Goal: Task Accomplishment & Management: Manage account settings

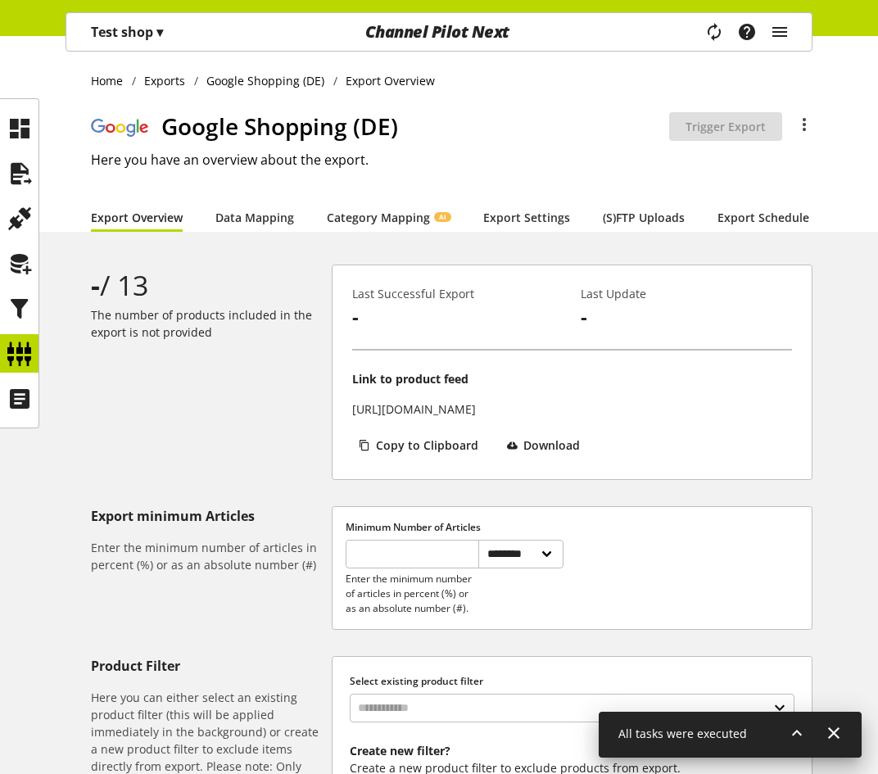
select select "********"
click at [34, 345] on div at bounding box center [19, 353] width 38 height 38
click at [23, 349] on icon at bounding box center [20, 353] width 26 height 33
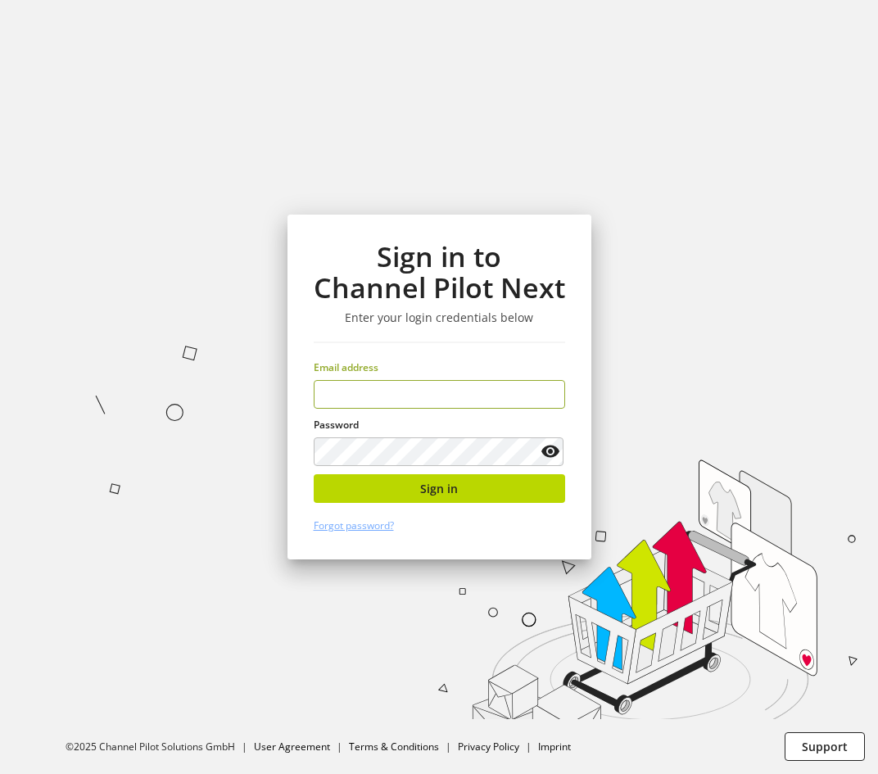
type input "**********"
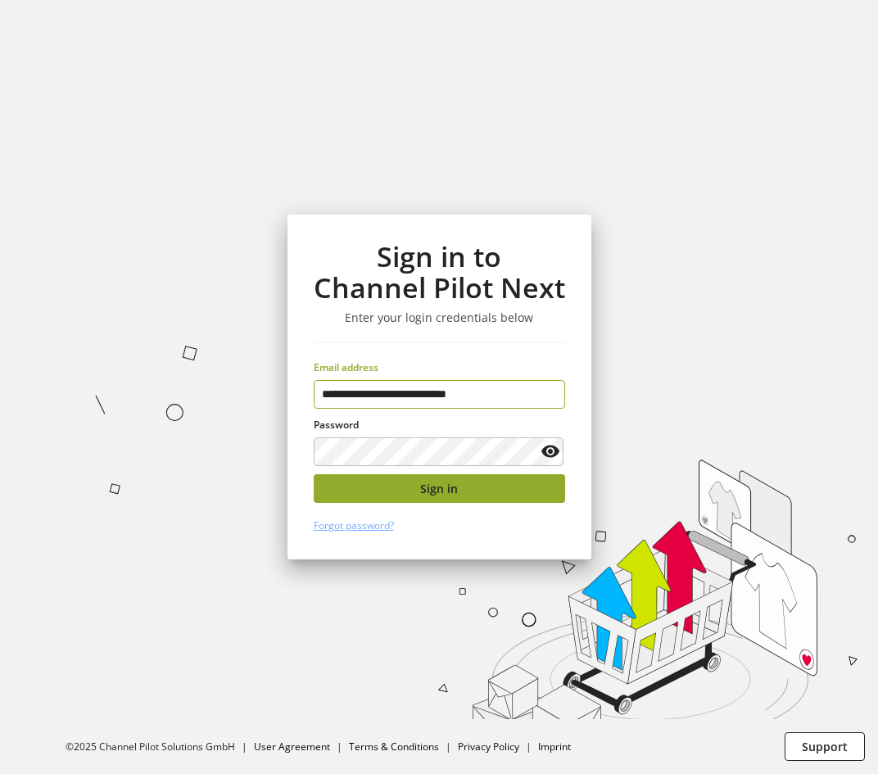
click at [385, 487] on button "Sign in" at bounding box center [439, 488] width 251 height 29
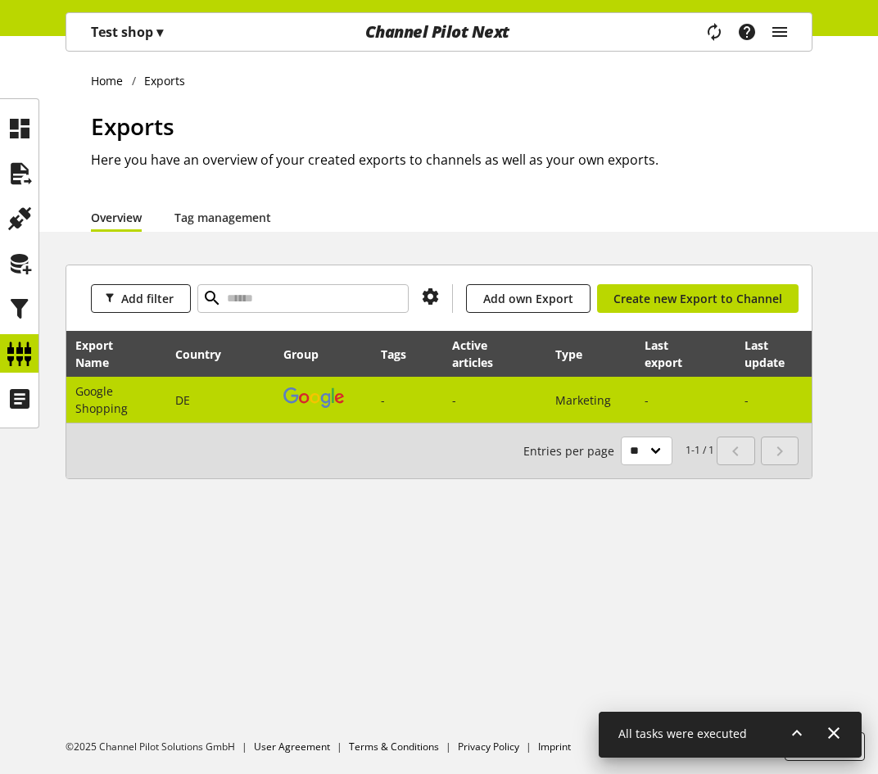
click at [103, 388] on span "Google Shopping" at bounding box center [101, 399] width 52 height 33
select select "********"
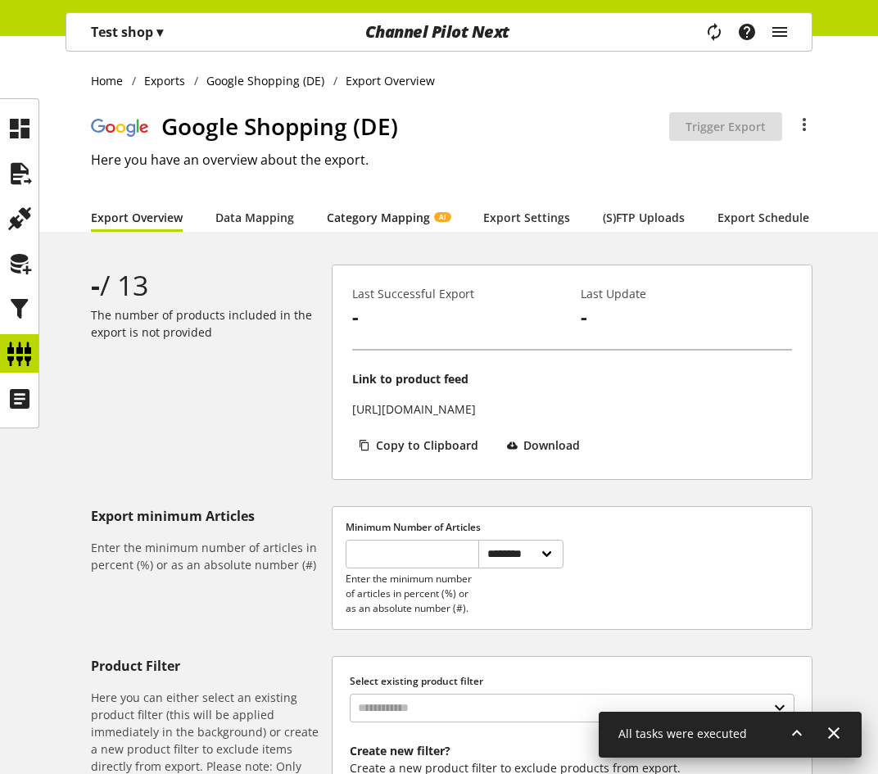
click at [378, 210] on link "Category Mapping AI" at bounding box center [389, 217] width 124 height 17
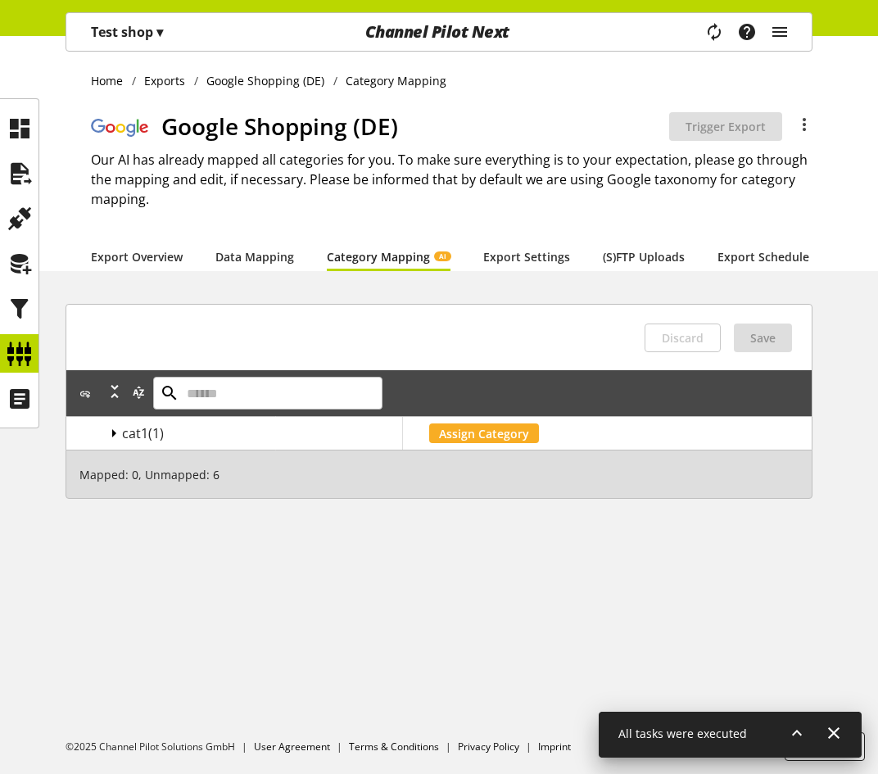
click at [113, 443] on icon at bounding box center [114, 433] width 20 height 29
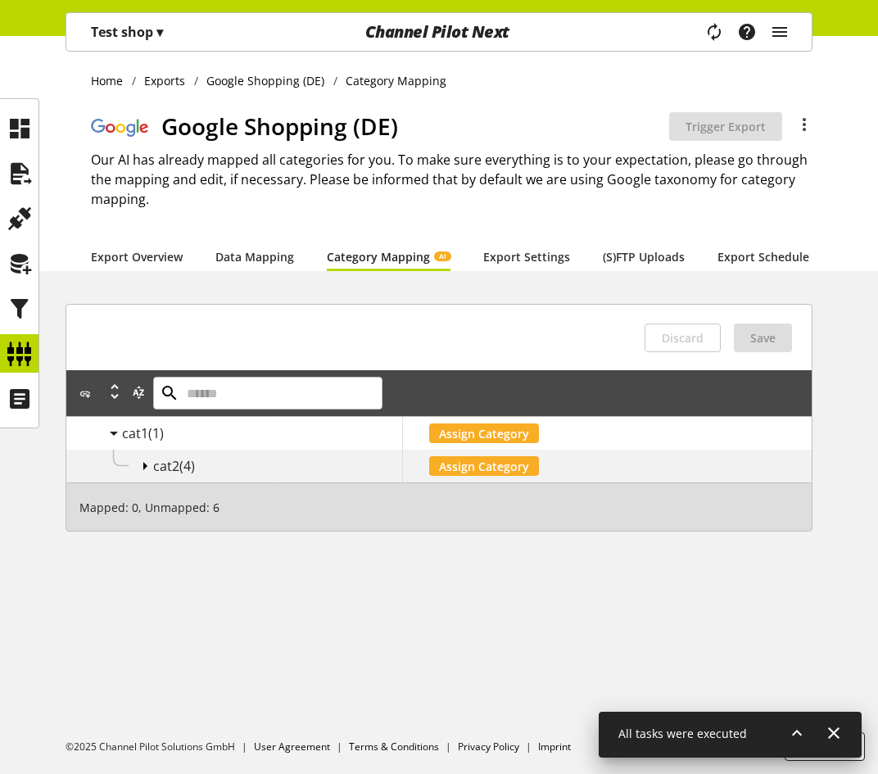
click at [142, 479] on icon at bounding box center [145, 465] width 20 height 29
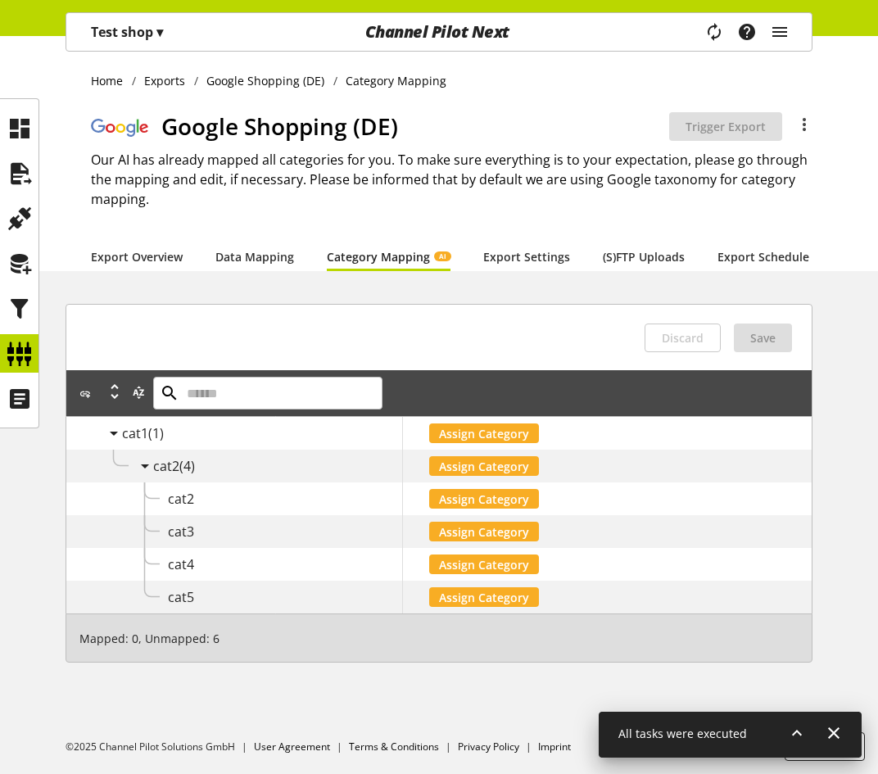
click at [160, 29] on span "▾" at bounding box center [159, 32] width 7 height 18
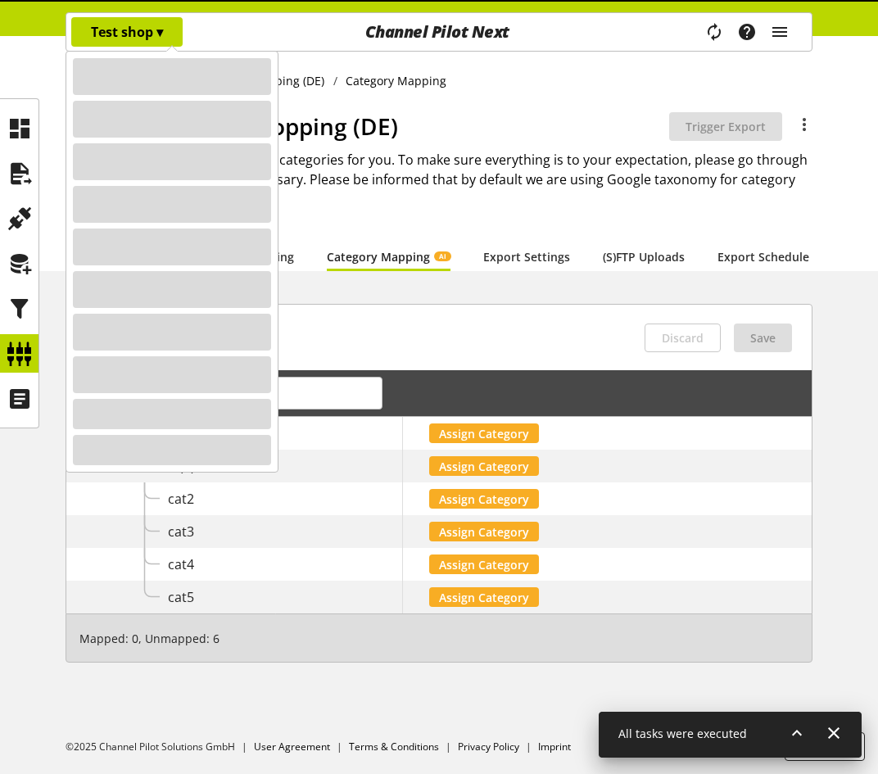
click at [15, 359] on icon at bounding box center [20, 353] width 26 height 33
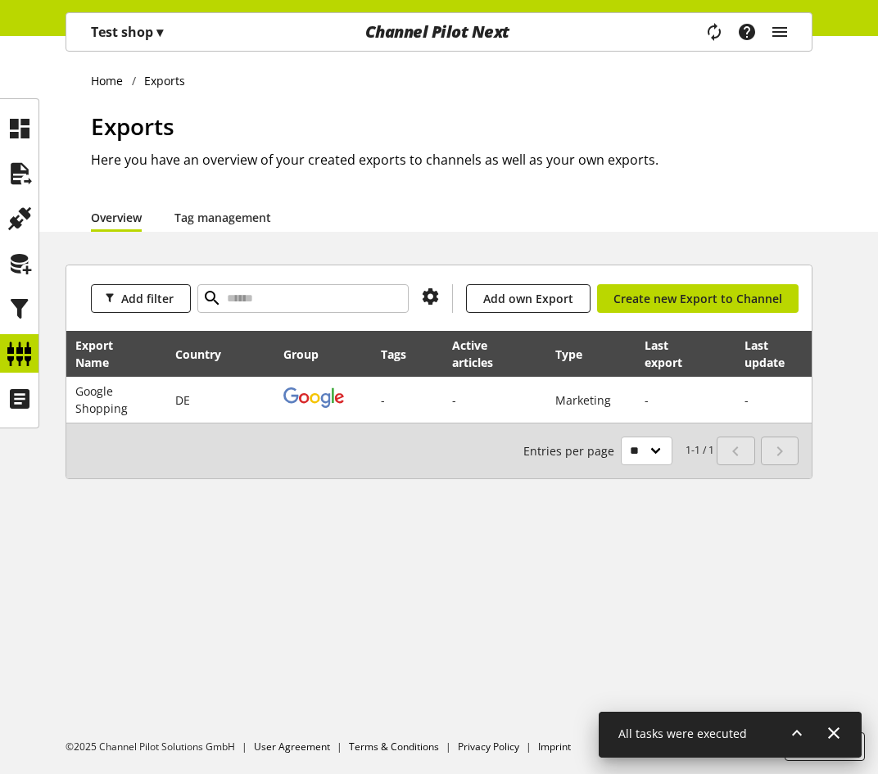
click at [163, 39] on span "▾" at bounding box center [159, 32] width 7 height 18
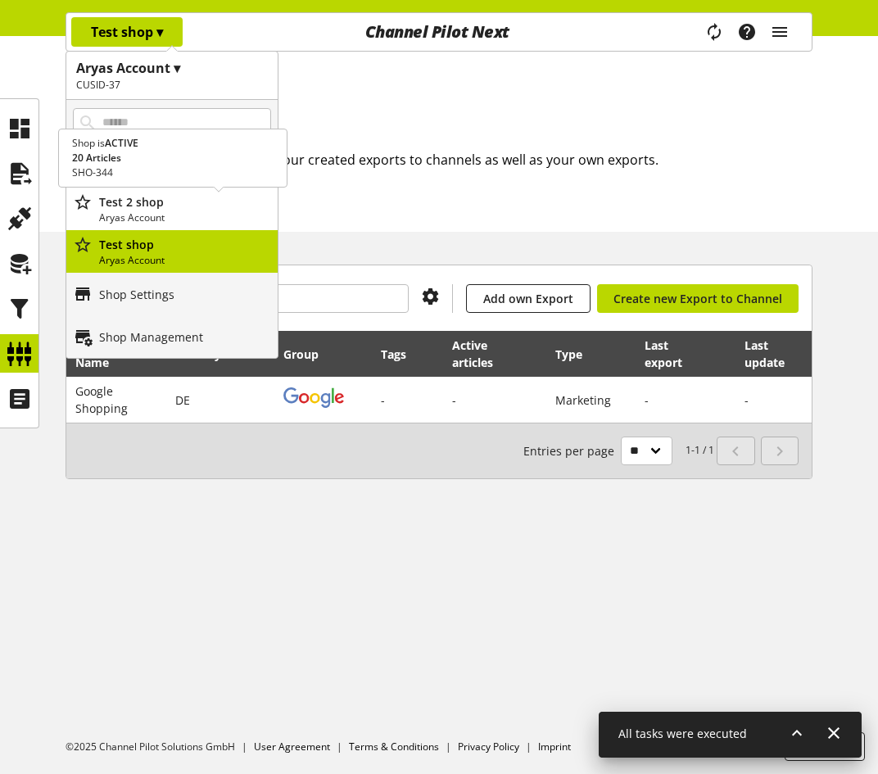
click at [164, 192] on div "Test 2 shop [DEMOGRAPHIC_DATA] Account" at bounding box center [171, 209] width 211 height 43
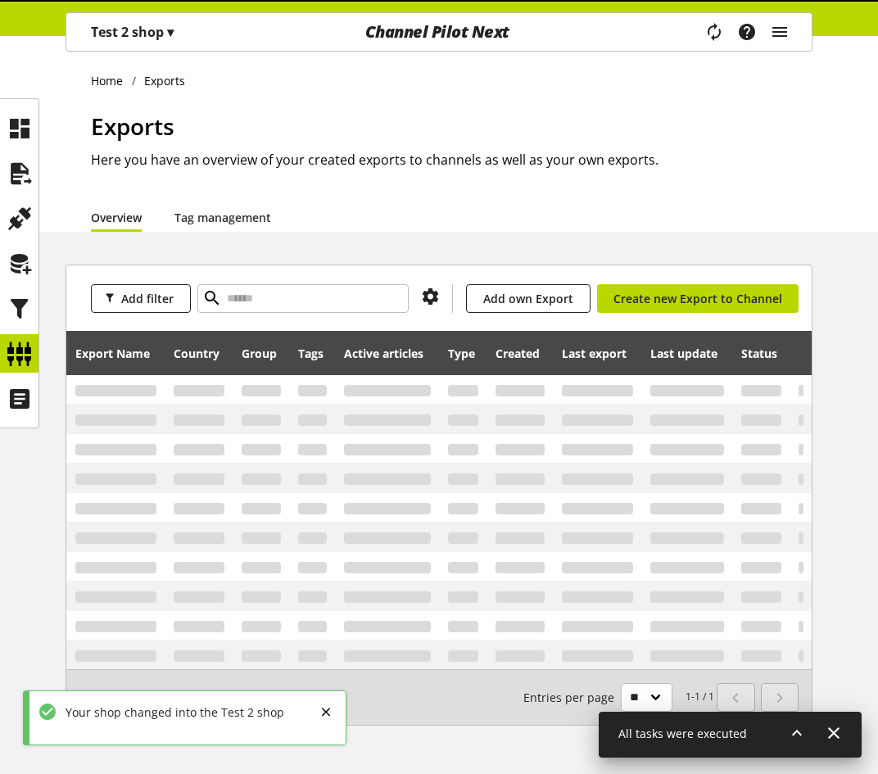
click at [798, 729] on icon at bounding box center [797, 732] width 20 height 29
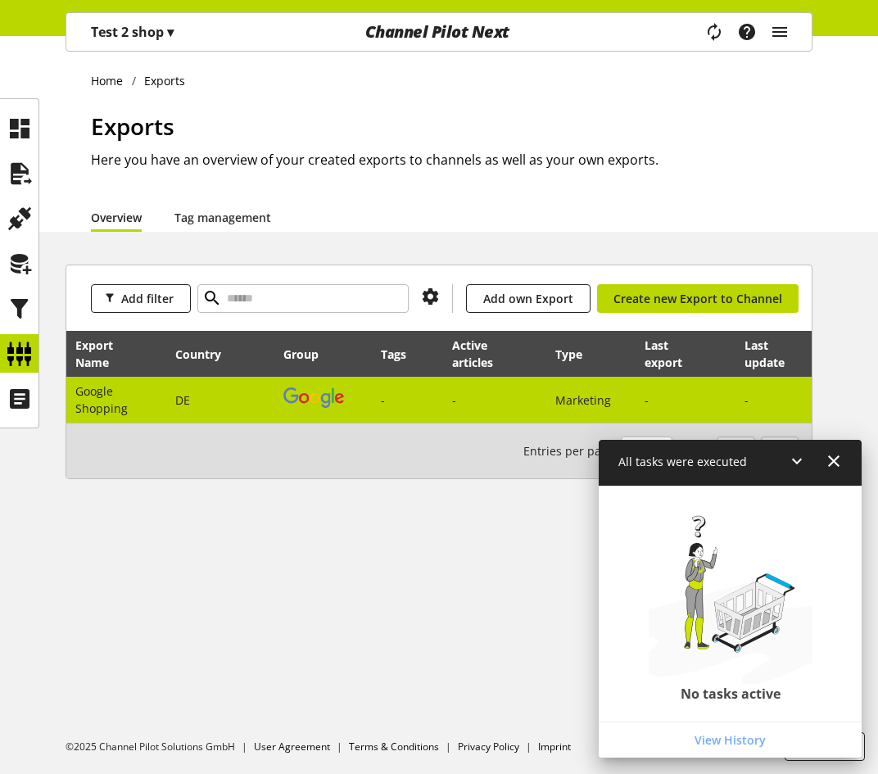
click at [341, 392] on img at bounding box center [313, 397] width 61 height 20
select select "********"
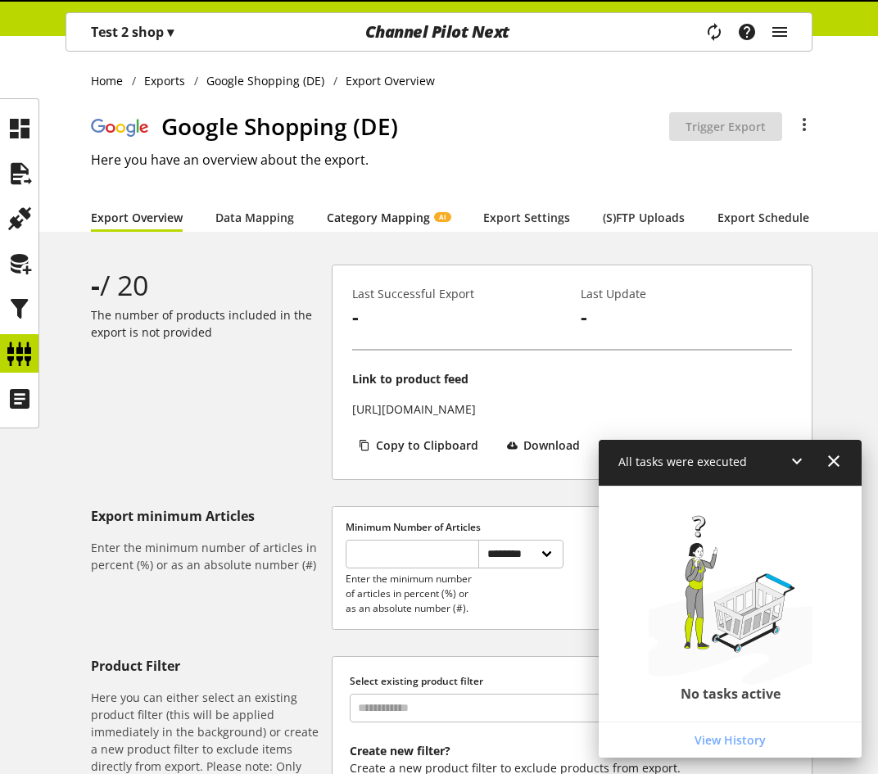
click at [394, 215] on link "Category Mapping AI" at bounding box center [389, 217] width 124 height 17
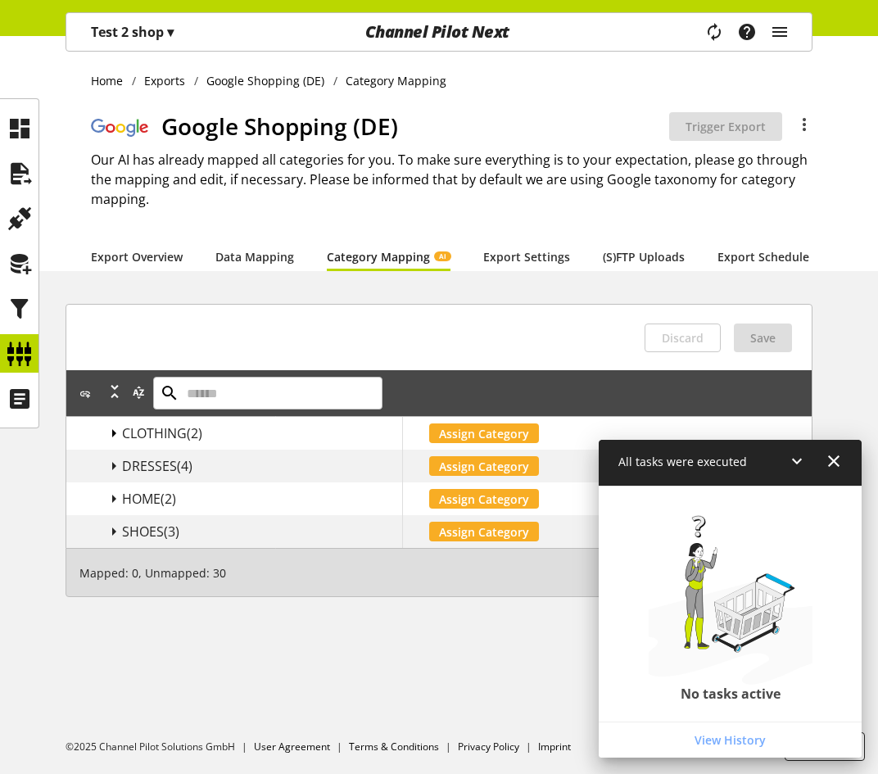
click at [111, 443] on icon at bounding box center [114, 433] width 20 height 29
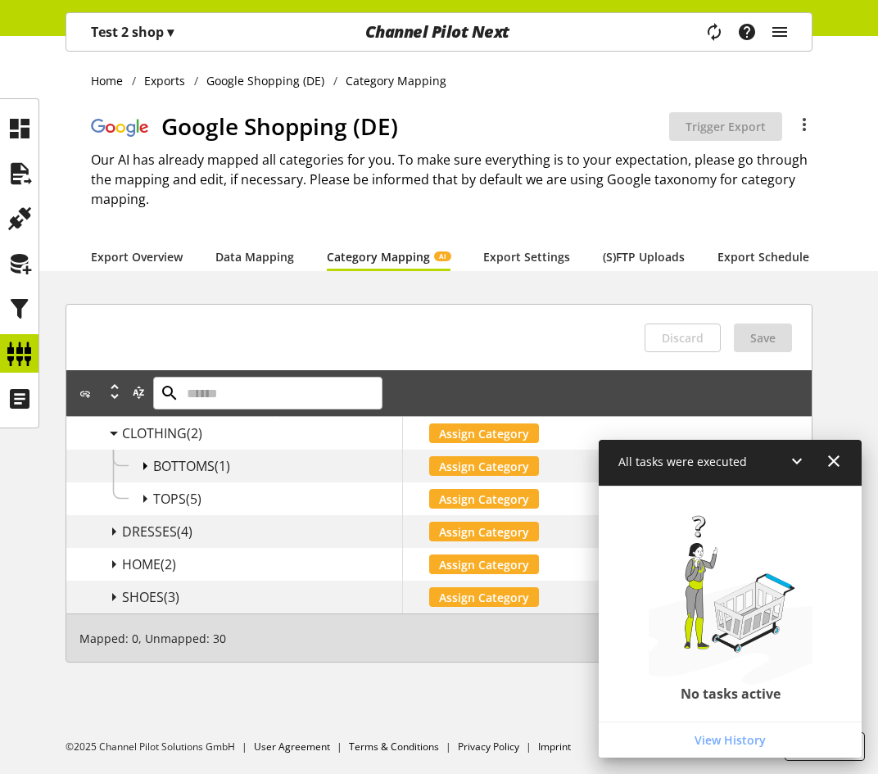
click at [143, 478] on icon at bounding box center [145, 465] width 20 height 29
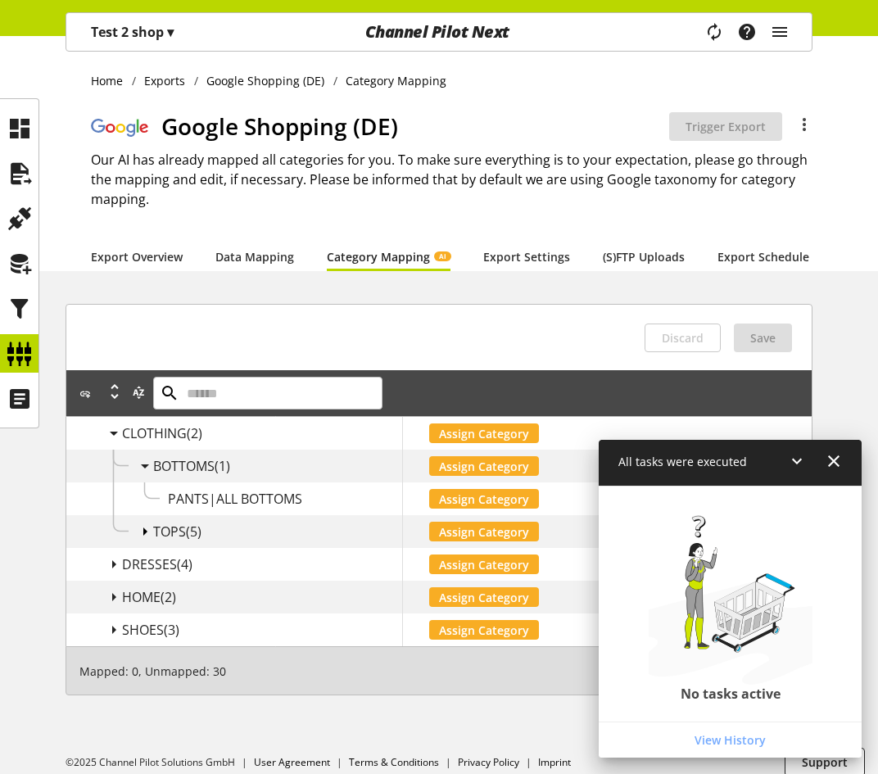
click at [143, 546] on icon at bounding box center [145, 531] width 20 height 29
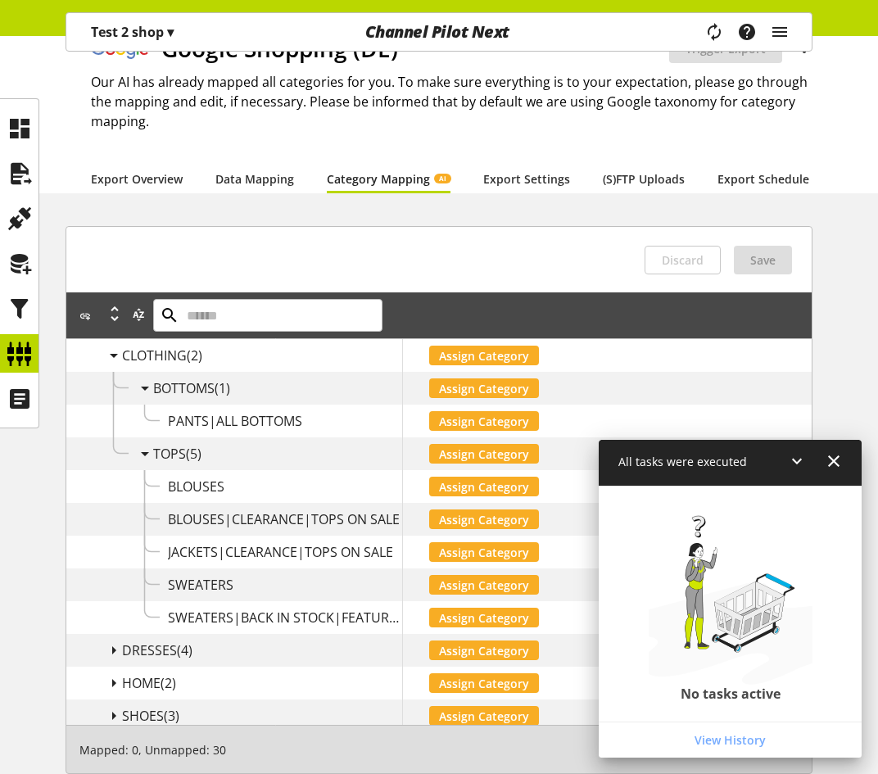
scroll to position [164, 0]
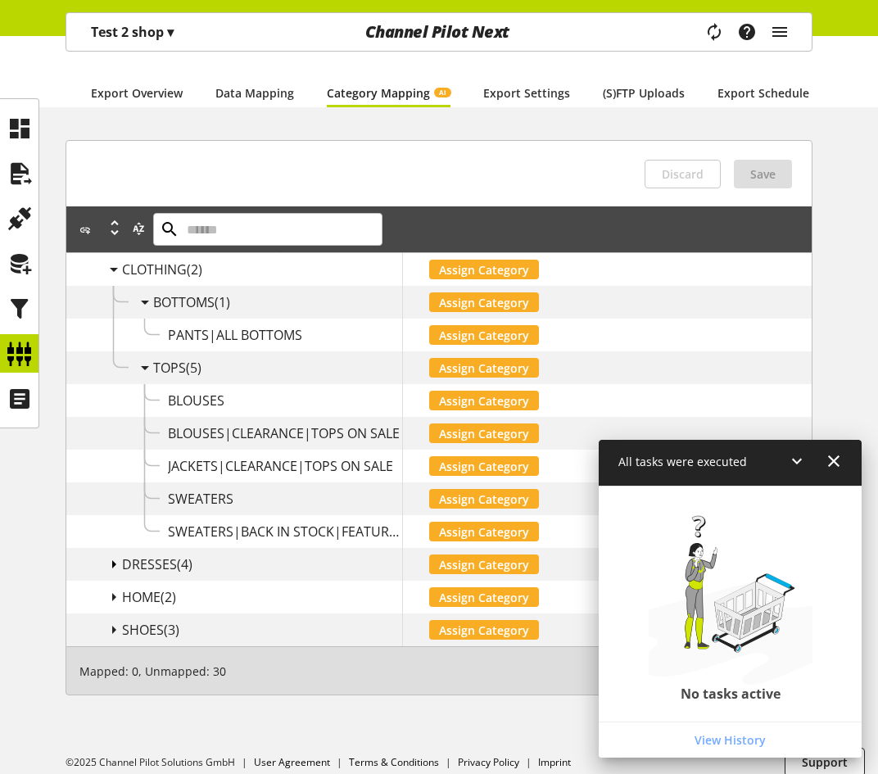
click at [114, 574] on icon at bounding box center [114, 564] width 20 height 29
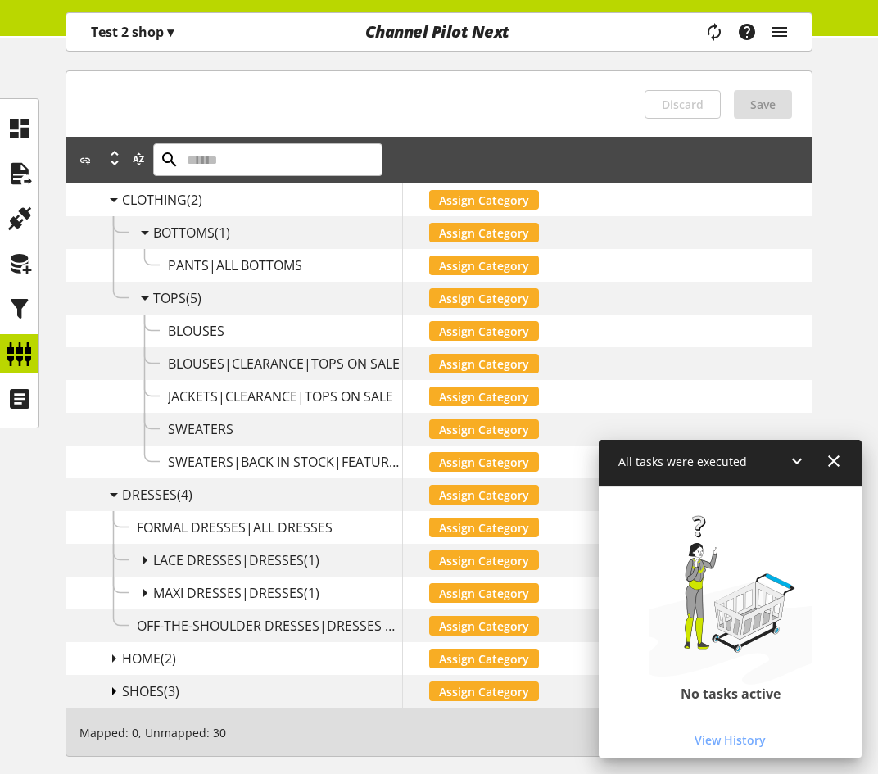
scroll to position [323, 0]
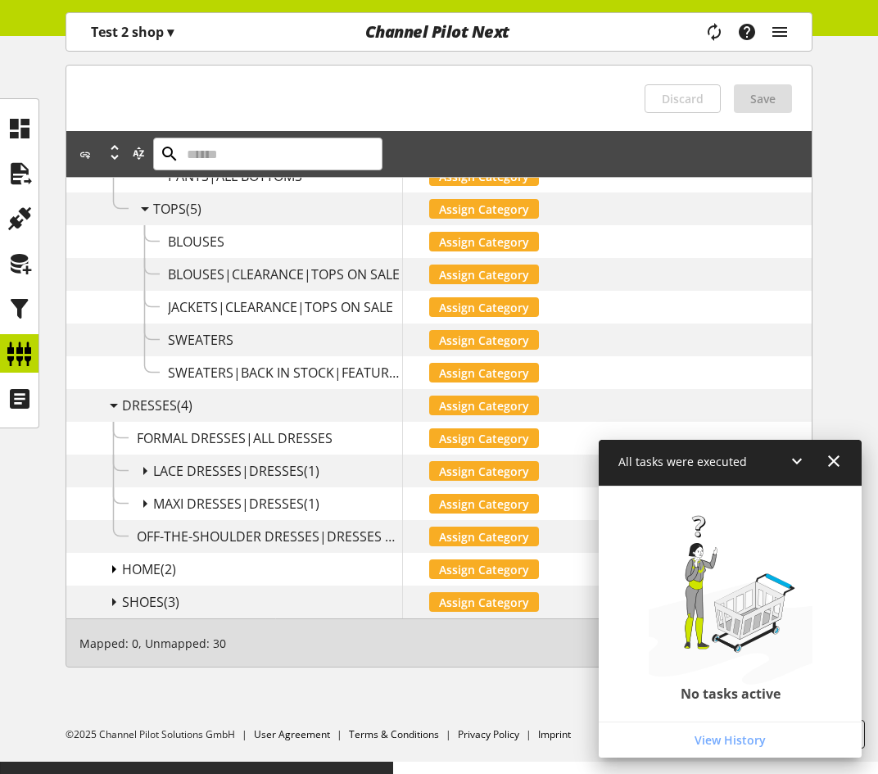
click at [120, 584] on icon at bounding box center [114, 568] width 20 height 29
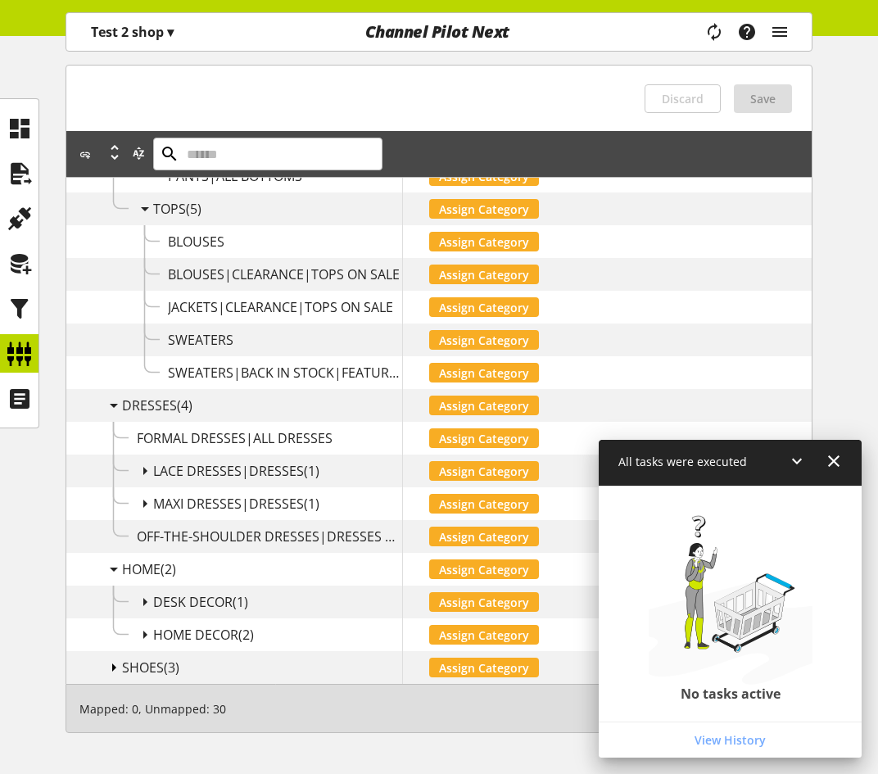
click at [111, 679] on icon at bounding box center [114, 667] width 20 height 29
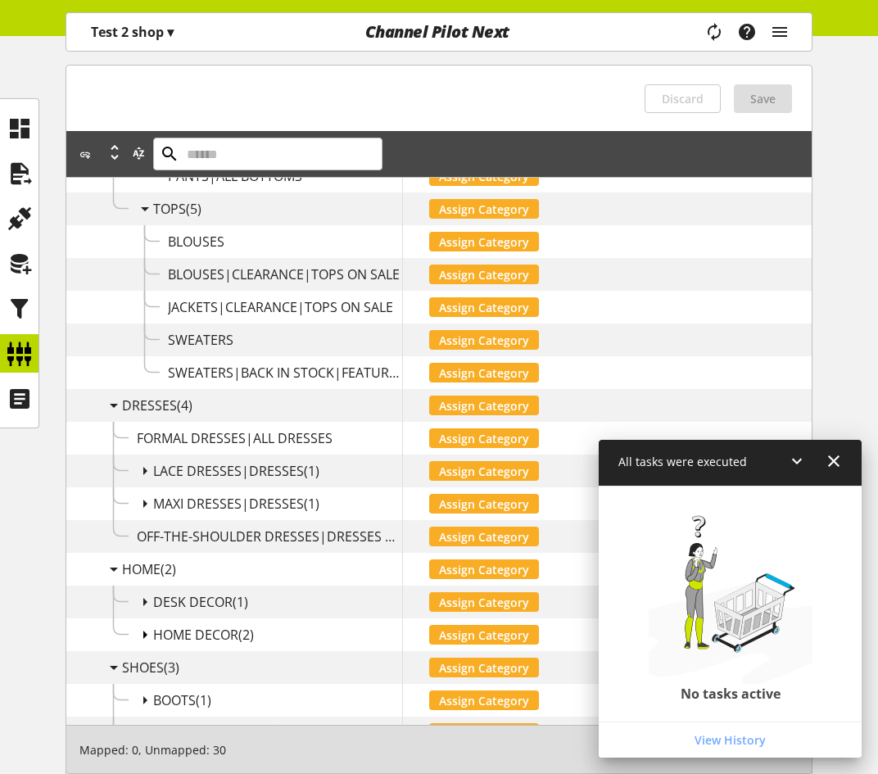
click at [151, 649] on icon at bounding box center [145, 634] width 20 height 29
click at [146, 616] on icon at bounding box center [145, 601] width 20 height 29
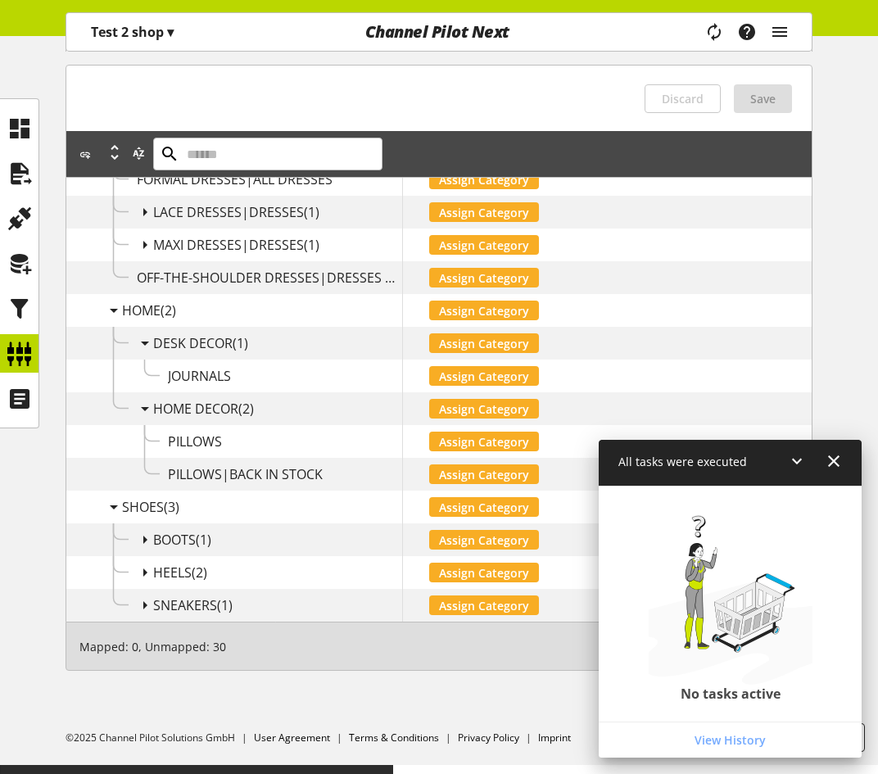
scroll to position [585, 0]
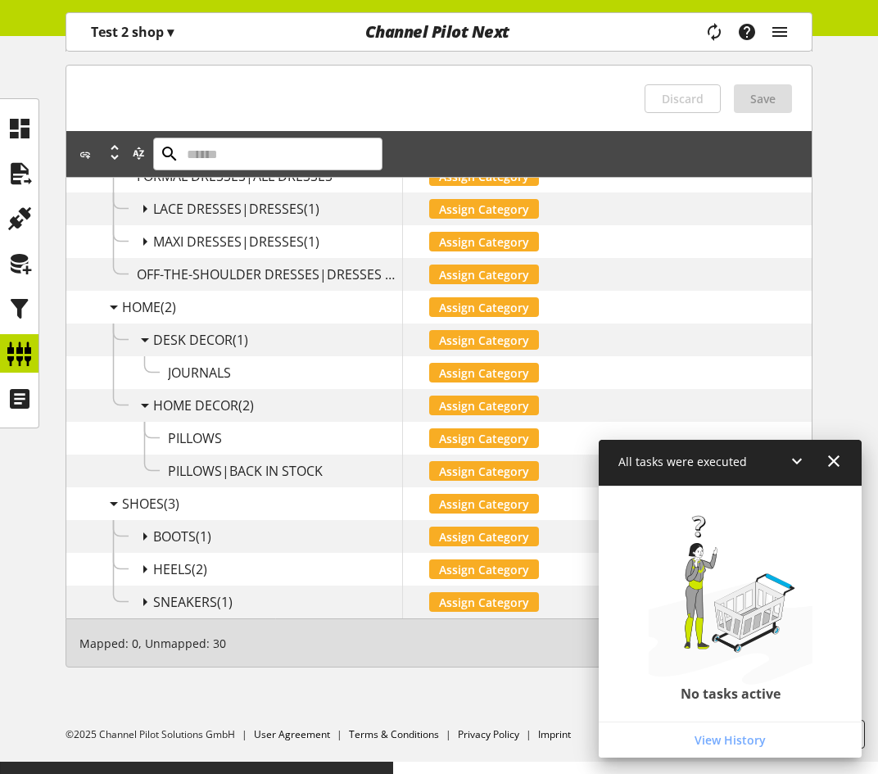
click at [799, 461] on icon at bounding box center [797, 460] width 20 height 29
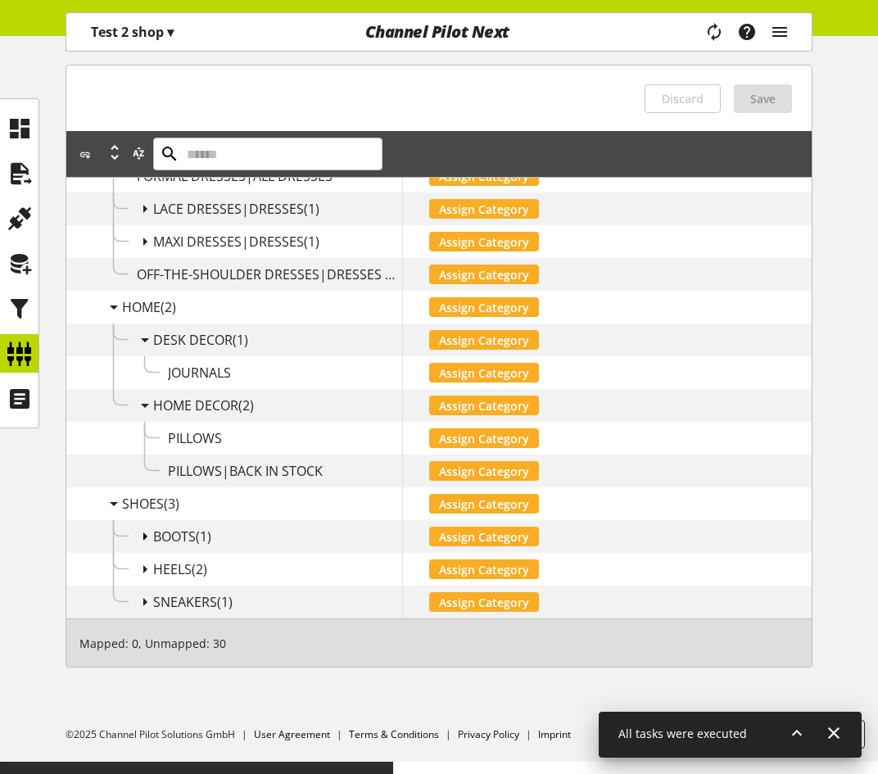
click at [142, 548] on icon at bounding box center [145, 536] width 20 height 29
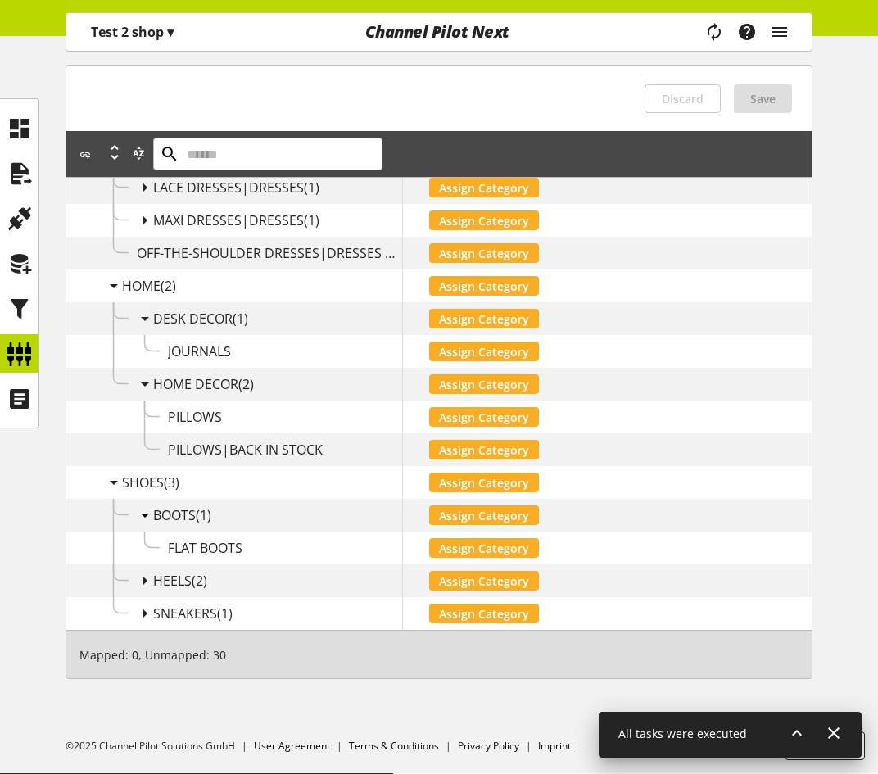
scroll to position [618, 0]
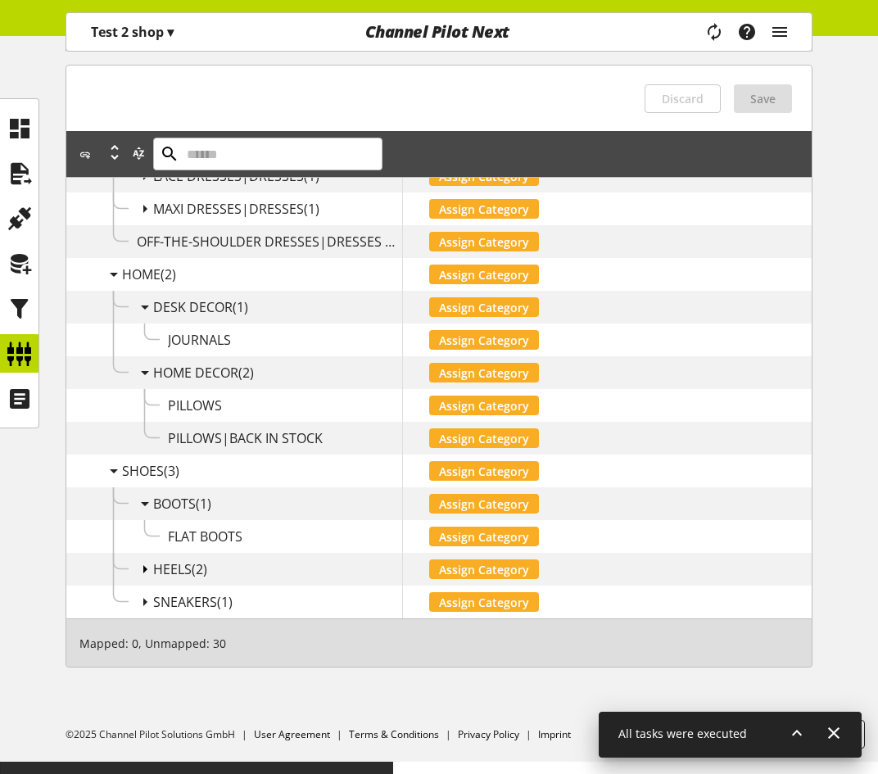
click at [140, 581] on icon at bounding box center [145, 568] width 20 height 29
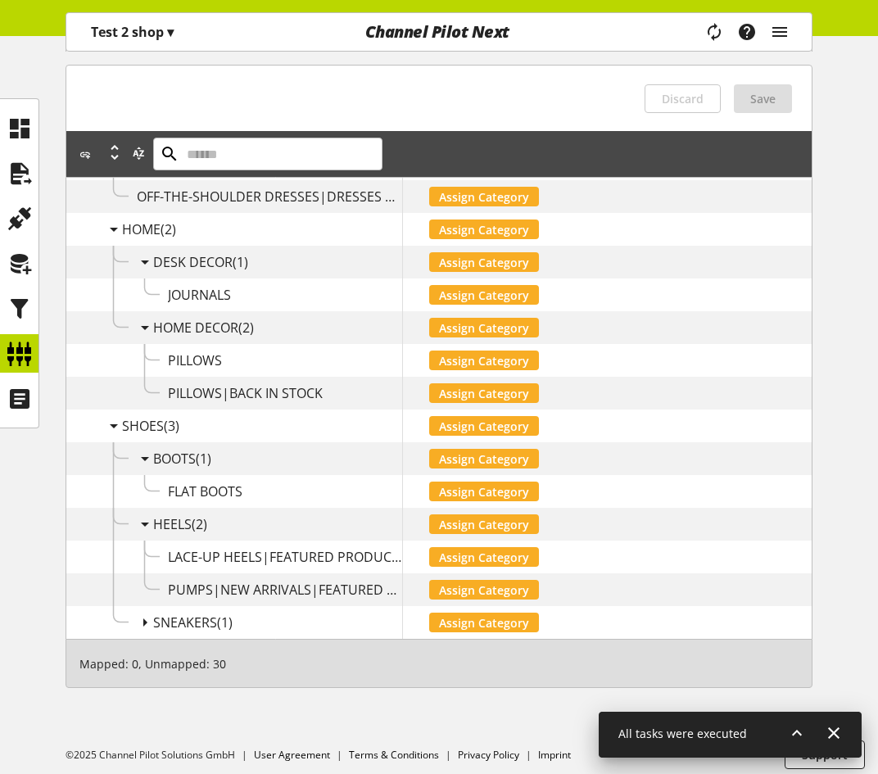
scroll to position [683, 0]
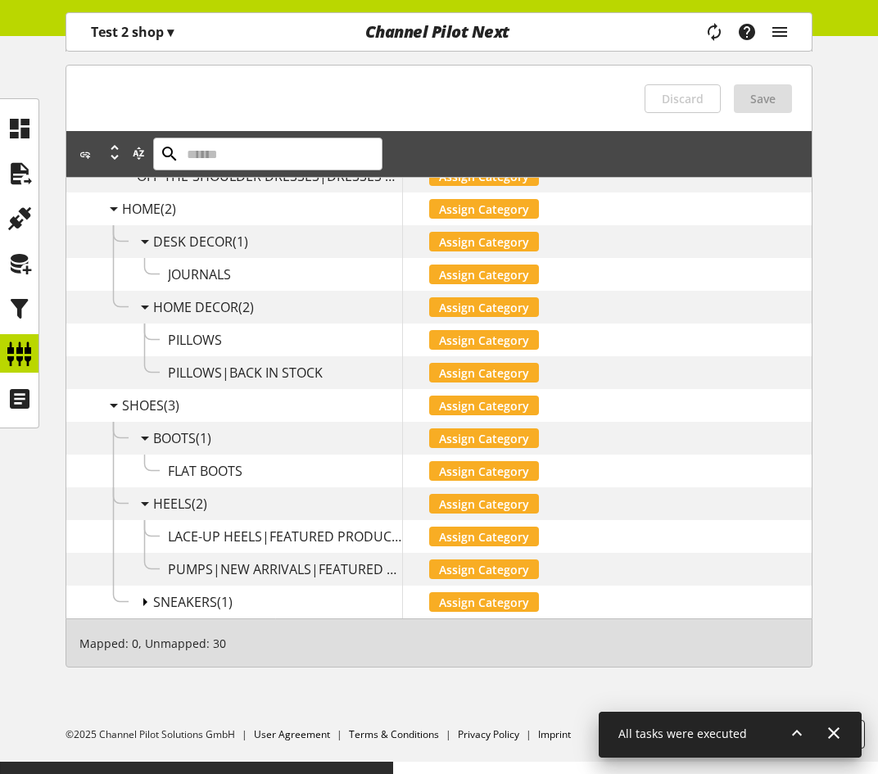
click at [147, 613] on icon at bounding box center [145, 601] width 20 height 29
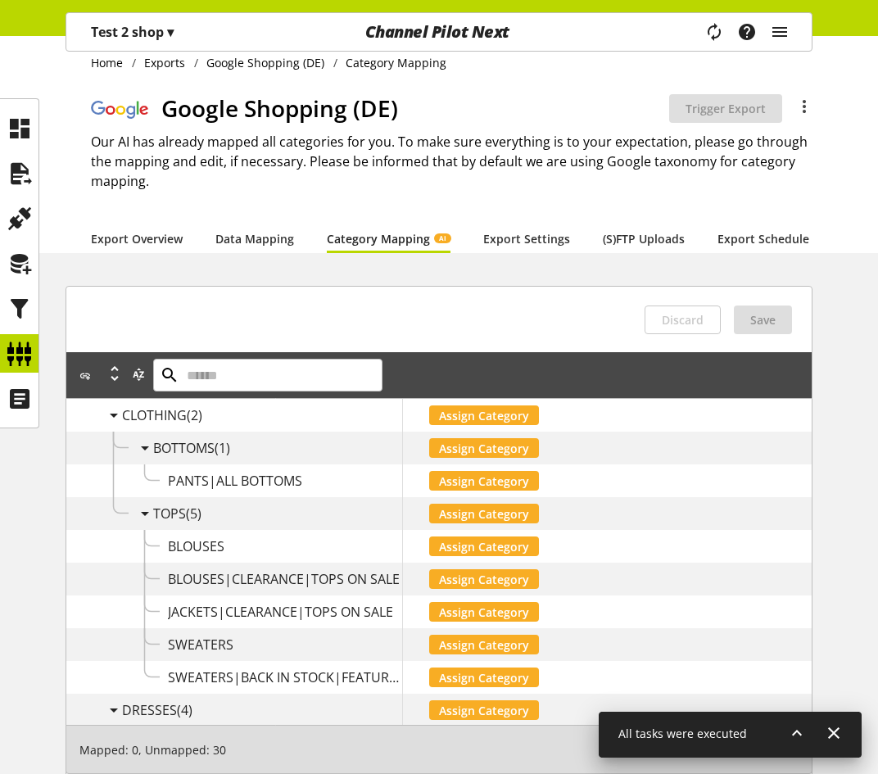
scroll to position [0, 0]
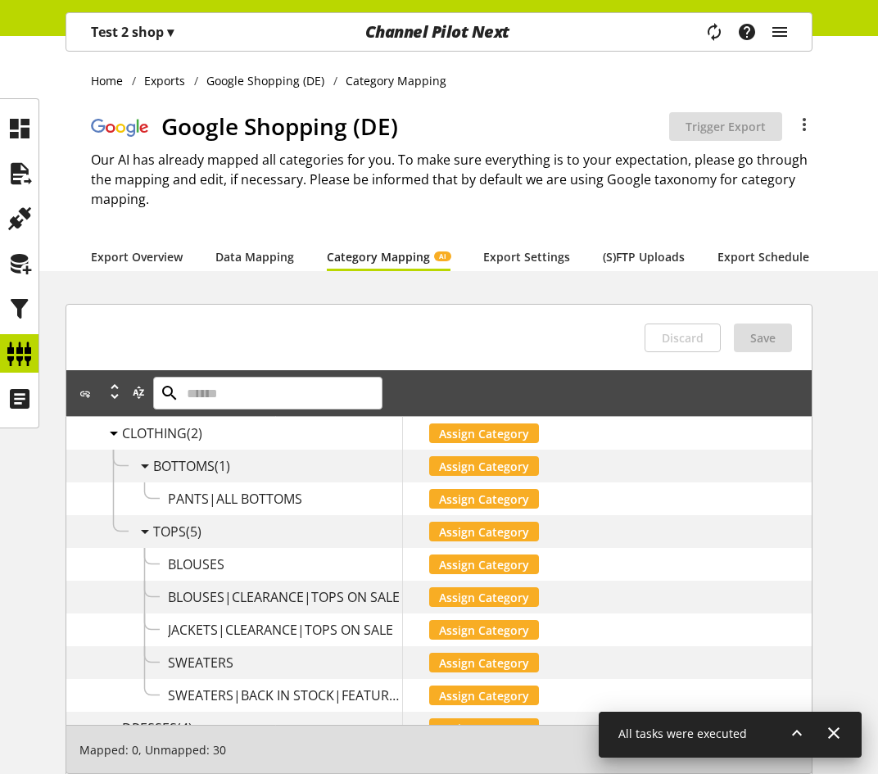
click at [117, 445] on icon at bounding box center [114, 433] width 20 height 29
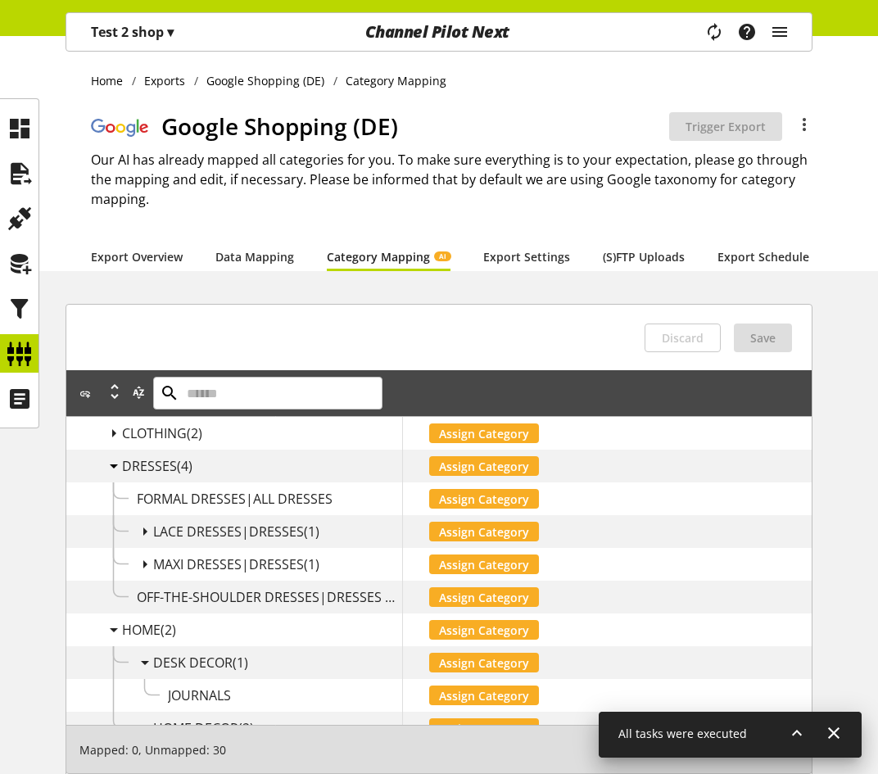
click at [104, 481] on icon at bounding box center [114, 465] width 20 height 29
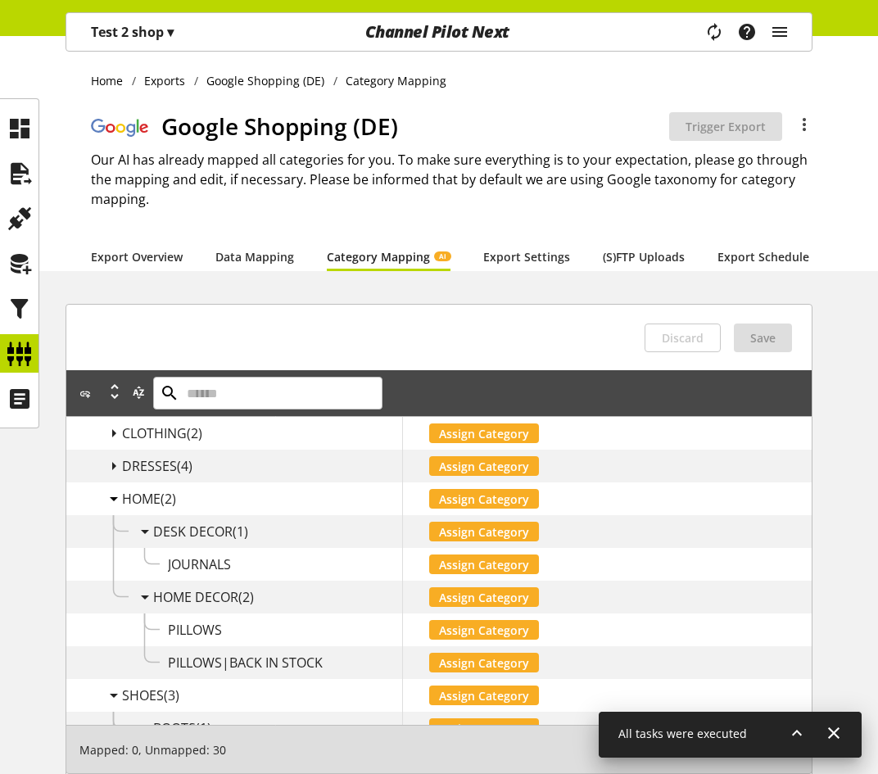
click at [108, 514] on icon at bounding box center [114, 498] width 20 height 29
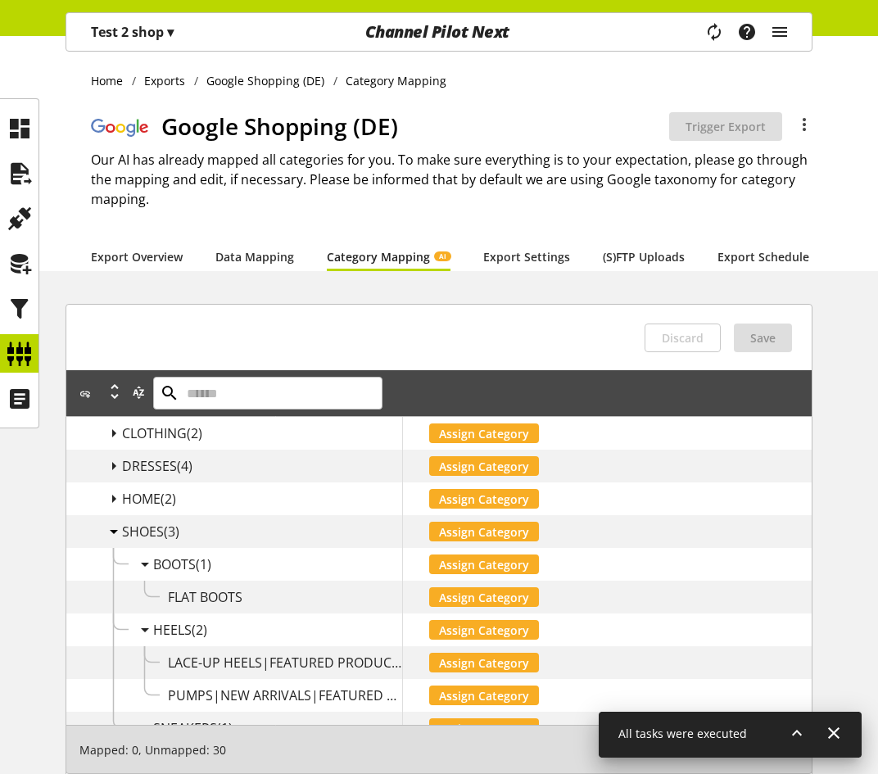
click at [107, 546] on icon at bounding box center [114, 531] width 20 height 29
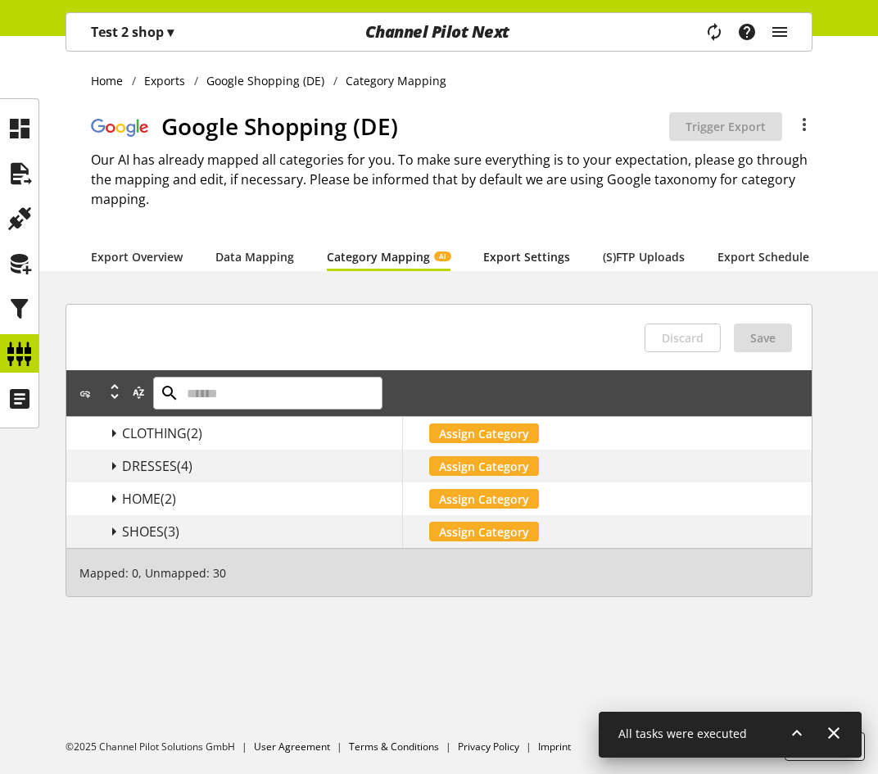
click at [536, 248] on link "Export Settings" at bounding box center [526, 256] width 87 height 17
select select "*"
select select "****"
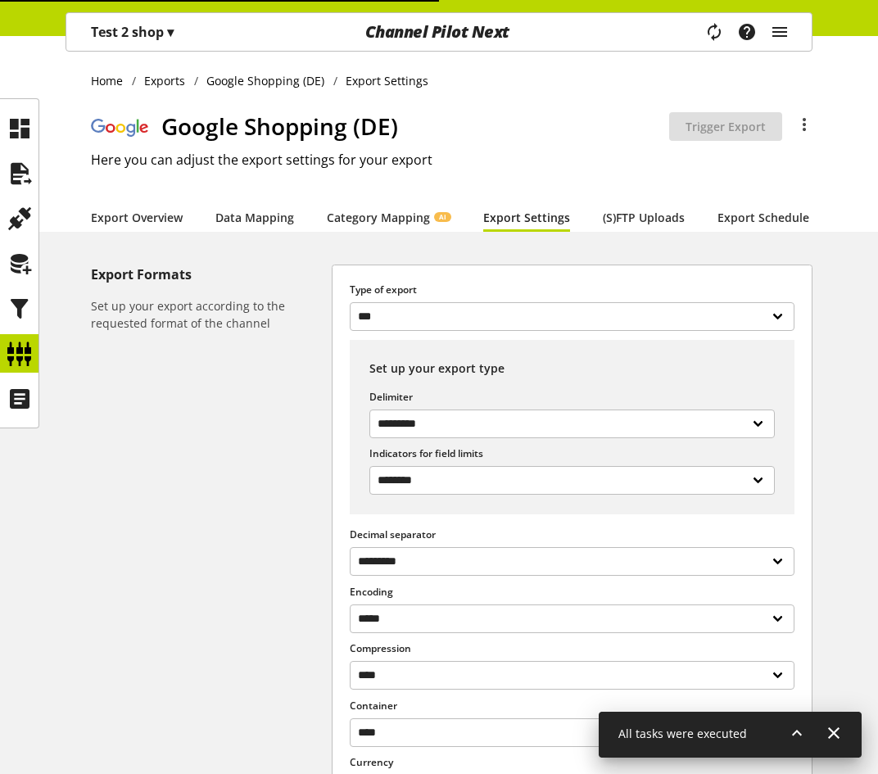
select select "***"
click at [641, 209] on link "(S)FTP Uploads" at bounding box center [644, 217] width 82 height 17
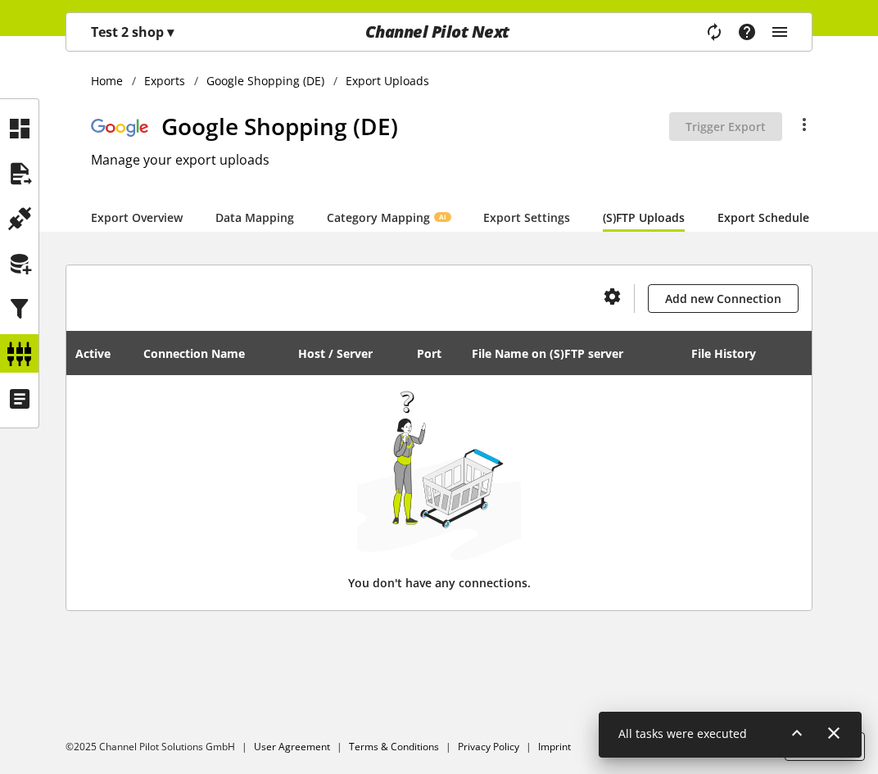
click at [740, 226] on link "Export Schedule" at bounding box center [763, 217] width 92 height 17
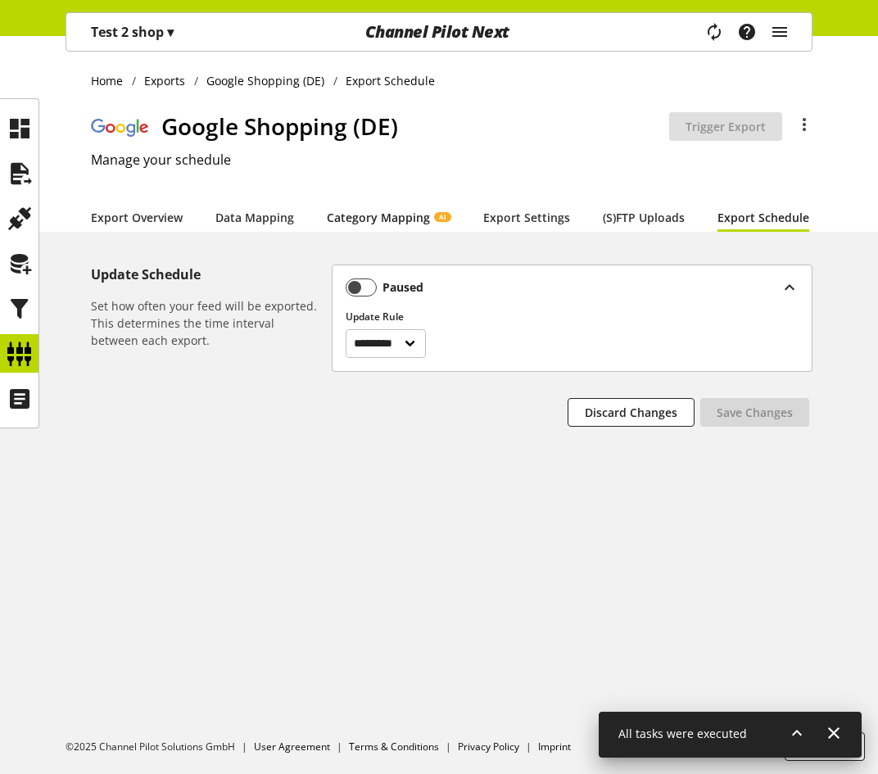
click at [423, 213] on link "Category Mapping AI" at bounding box center [389, 217] width 124 height 17
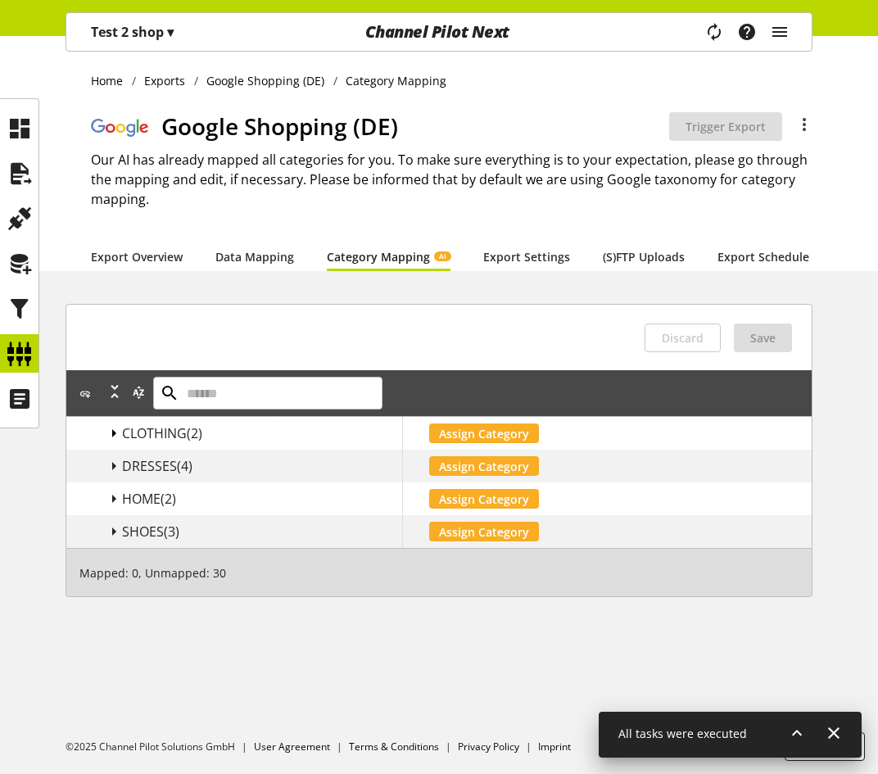
click at [115, 448] on icon at bounding box center [114, 433] width 20 height 29
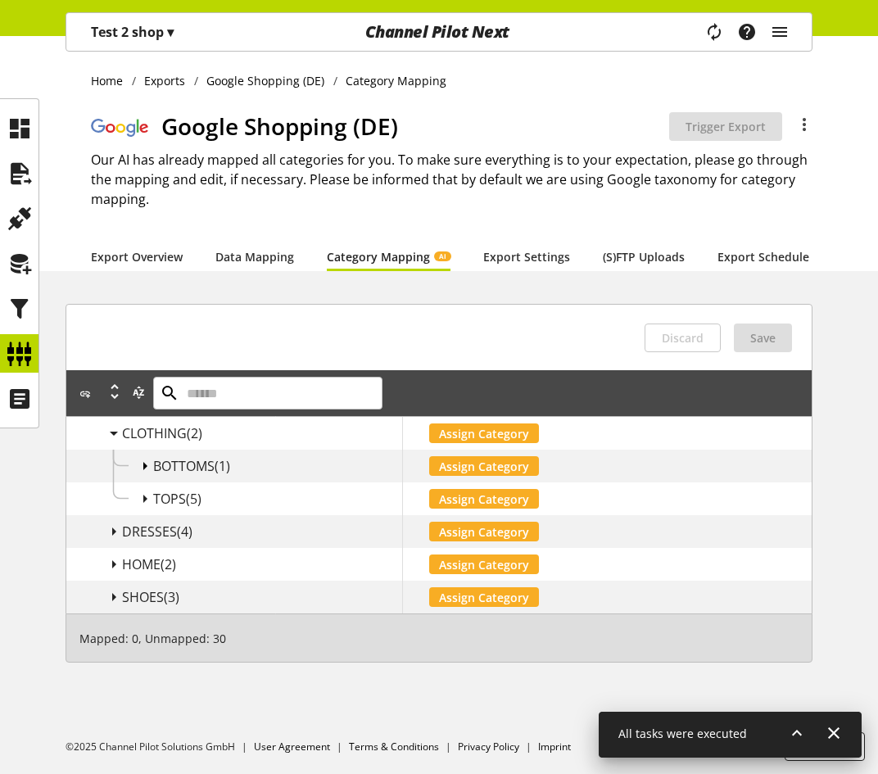
click at [146, 481] on icon at bounding box center [145, 465] width 20 height 29
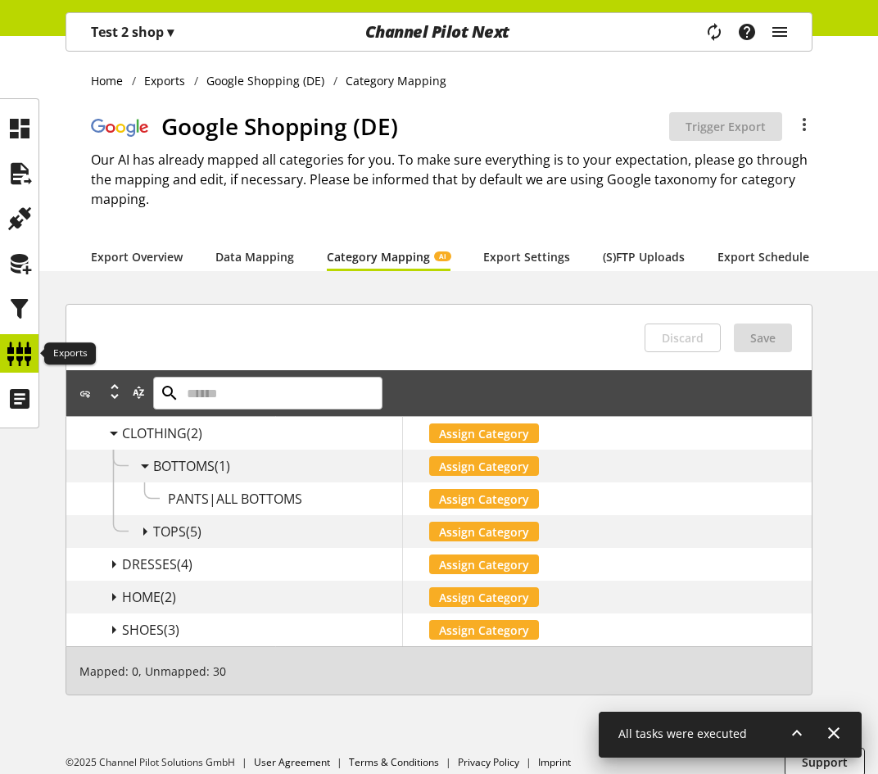
click at [16, 356] on icon at bounding box center [20, 353] width 26 height 33
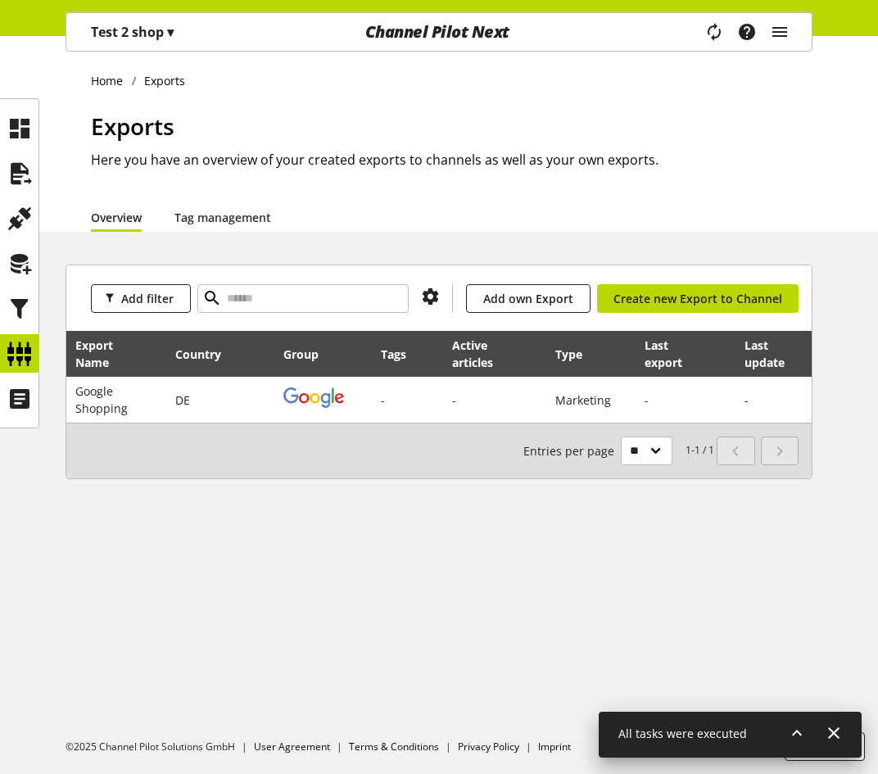
click at [165, 37] on p "Test 2 shop ▾" at bounding box center [132, 32] width 83 height 20
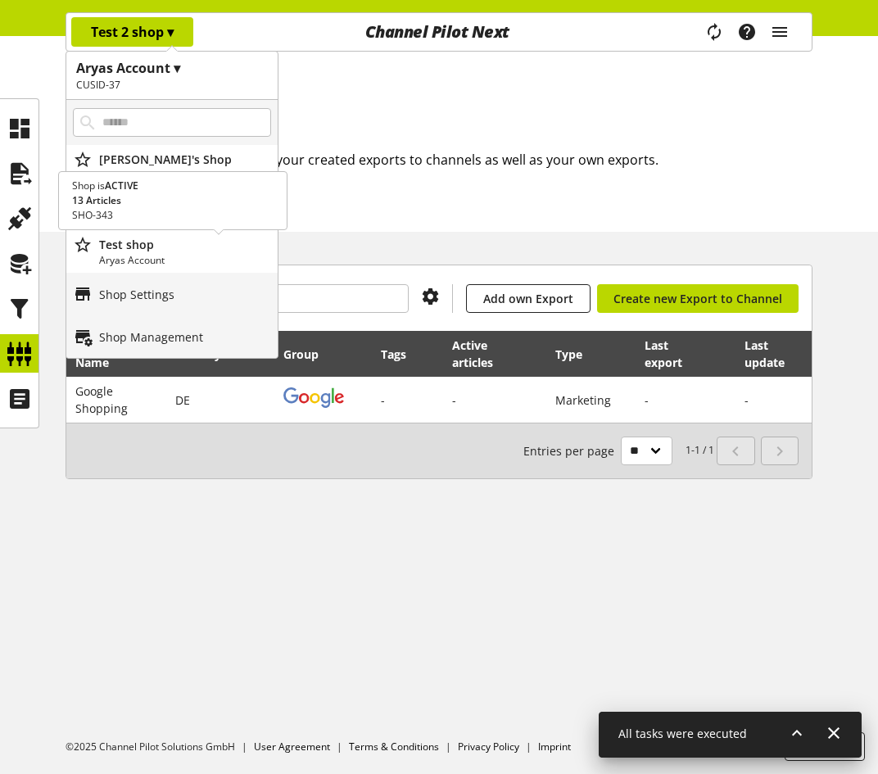
click at [150, 259] on p "Aryas Account" at bounding box center [185, 260] width 172 height 15
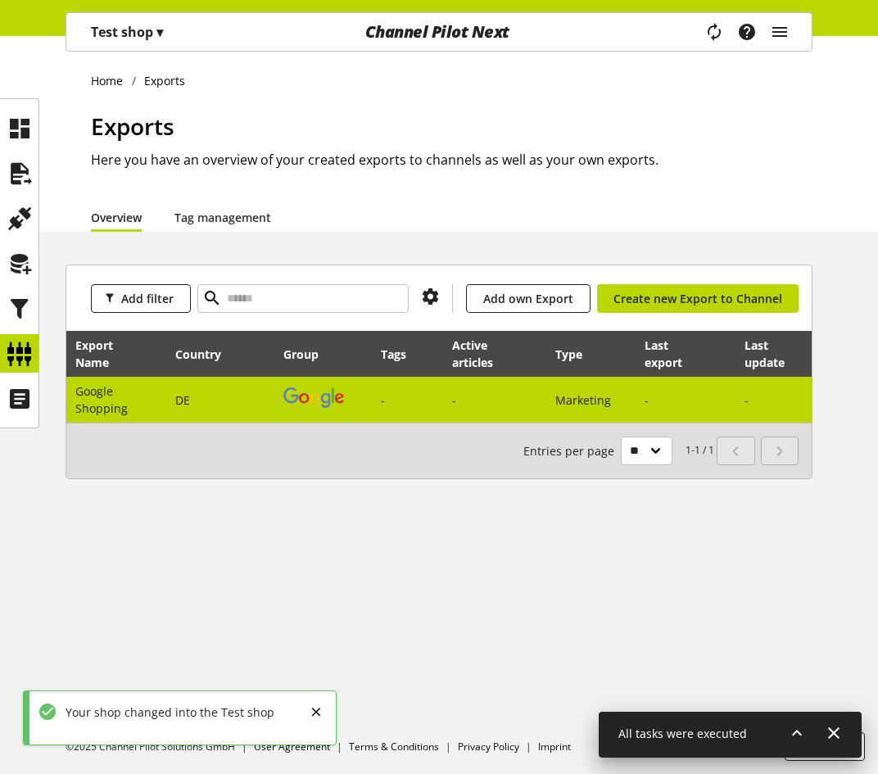
click at [107, 400] on td "Google Shopping" at bounding box center [116, 400] width 100 height 46
select select "********"
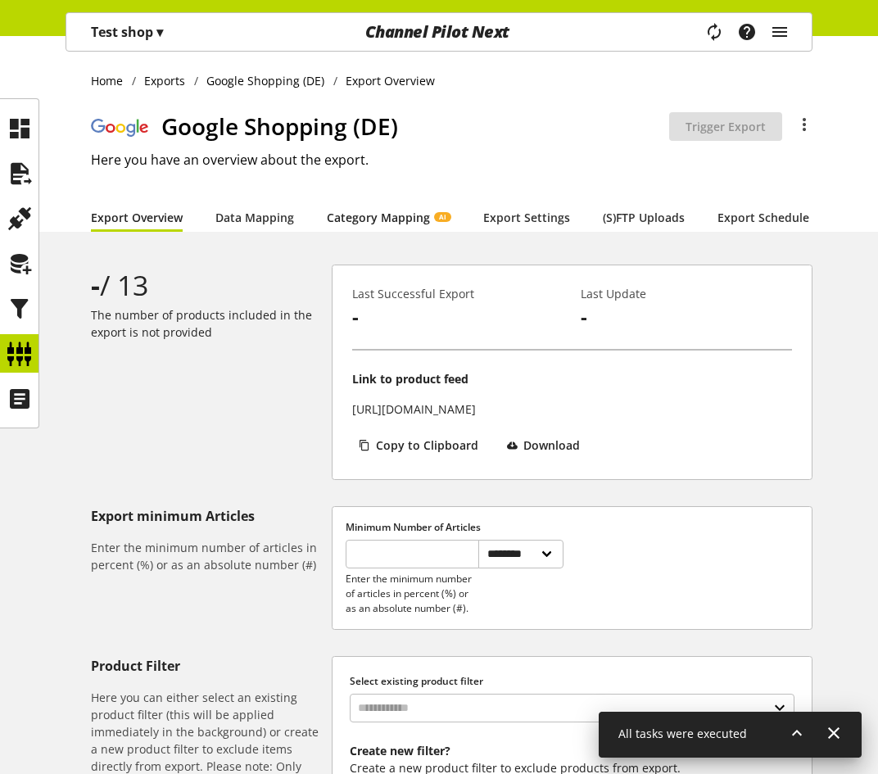
click at [344, 221] on link "Category Mapping AI" at bounding box center [389, 217] width 124 height 17
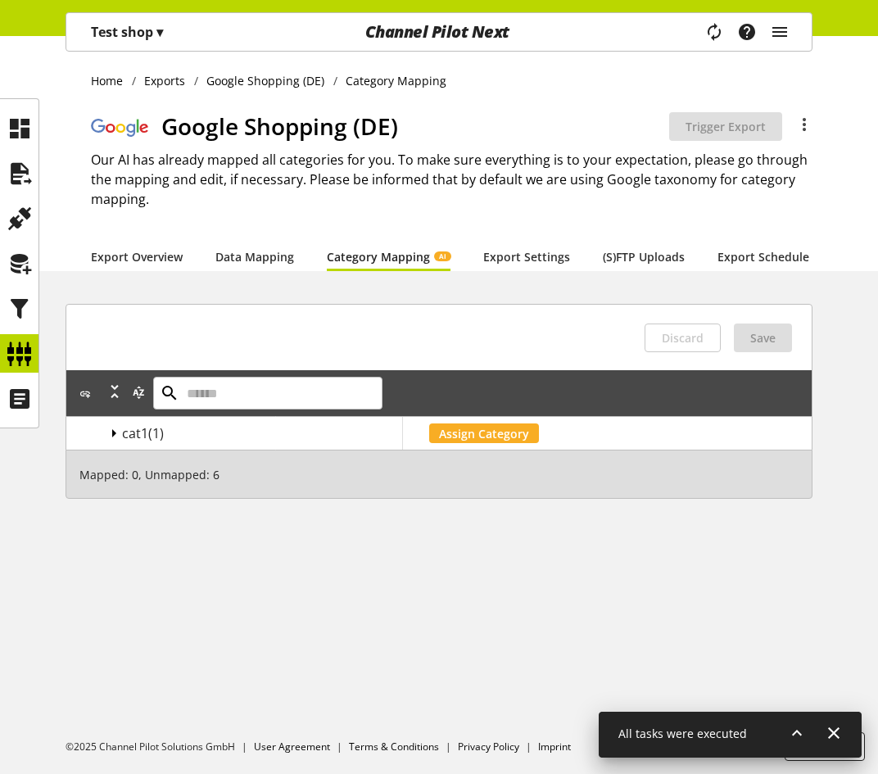
click at [113, 447] on icon at bounding box center [114, 433] width 20 height 29
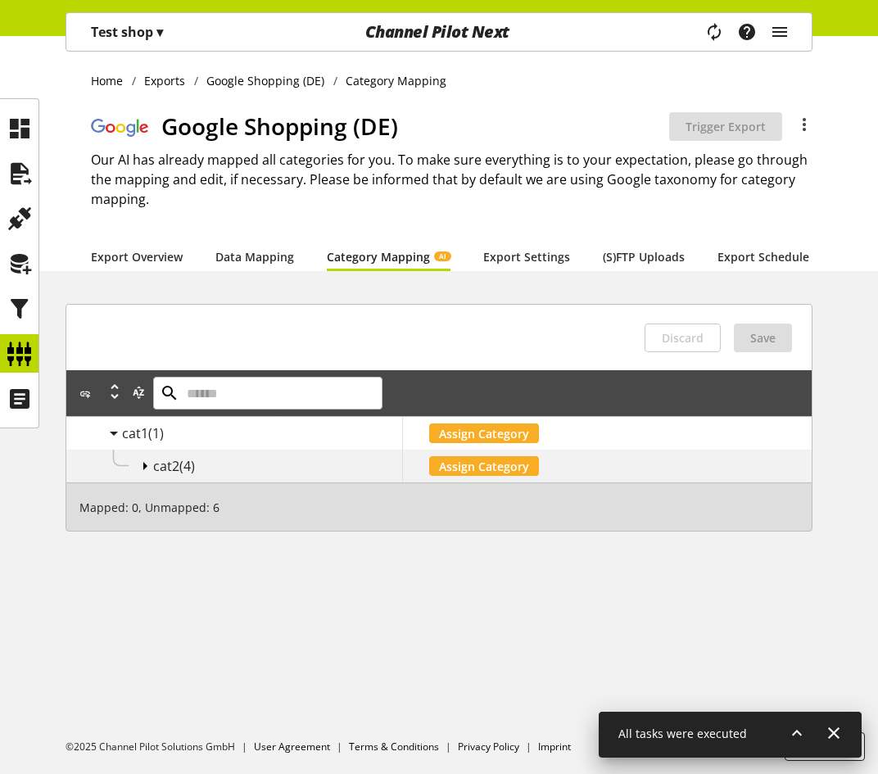
click at [145, 477] on icon at bounding box center [145, 465] width 20 height 29
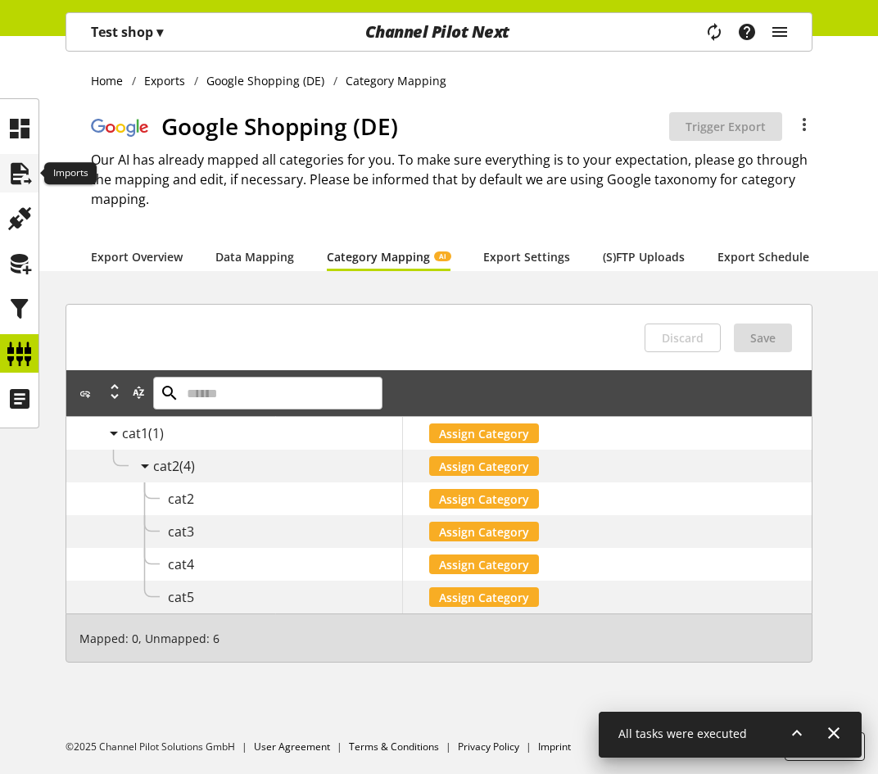
click at [31, 174] on icon at bounding box center [20, 173] width 26 height 33
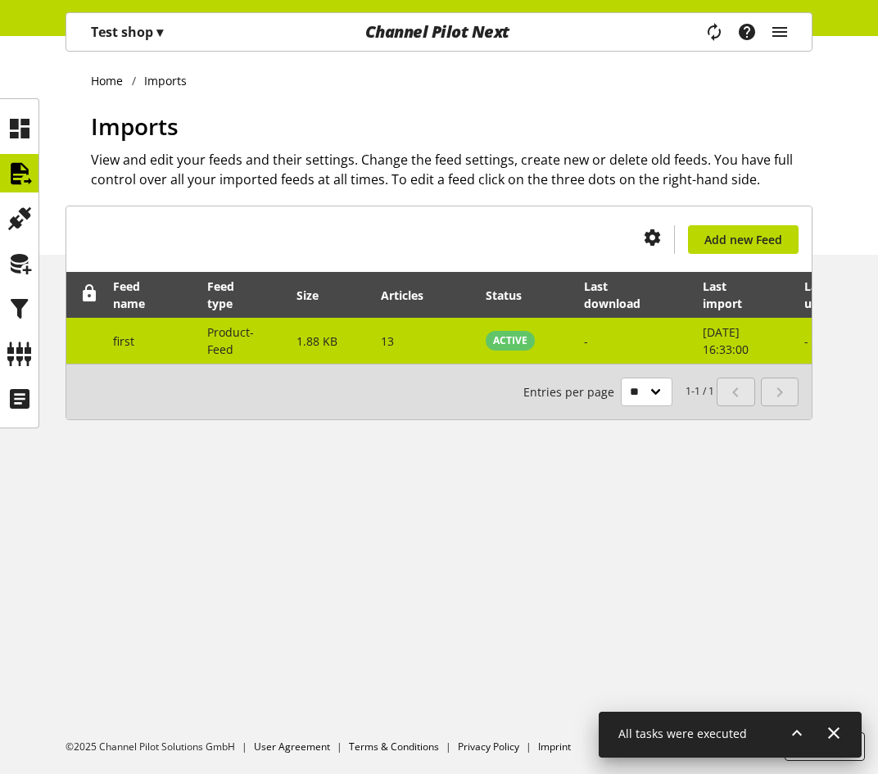
click at [346, 343] on td "1.88 KB" at bounding box center [329, 341] width 84 height 46
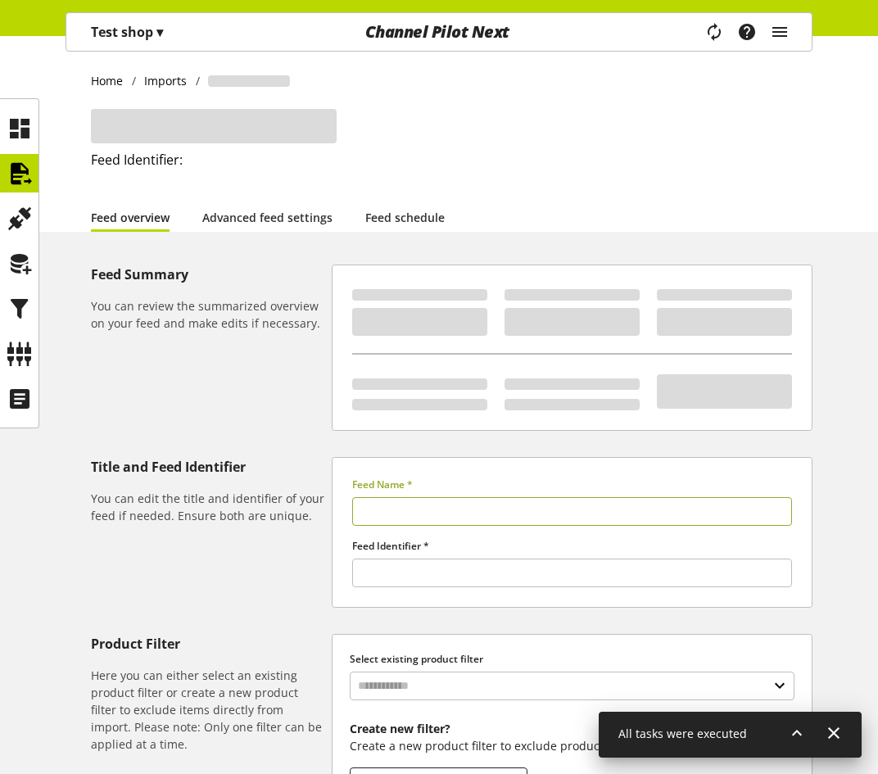
type input "*****"
type input "******"
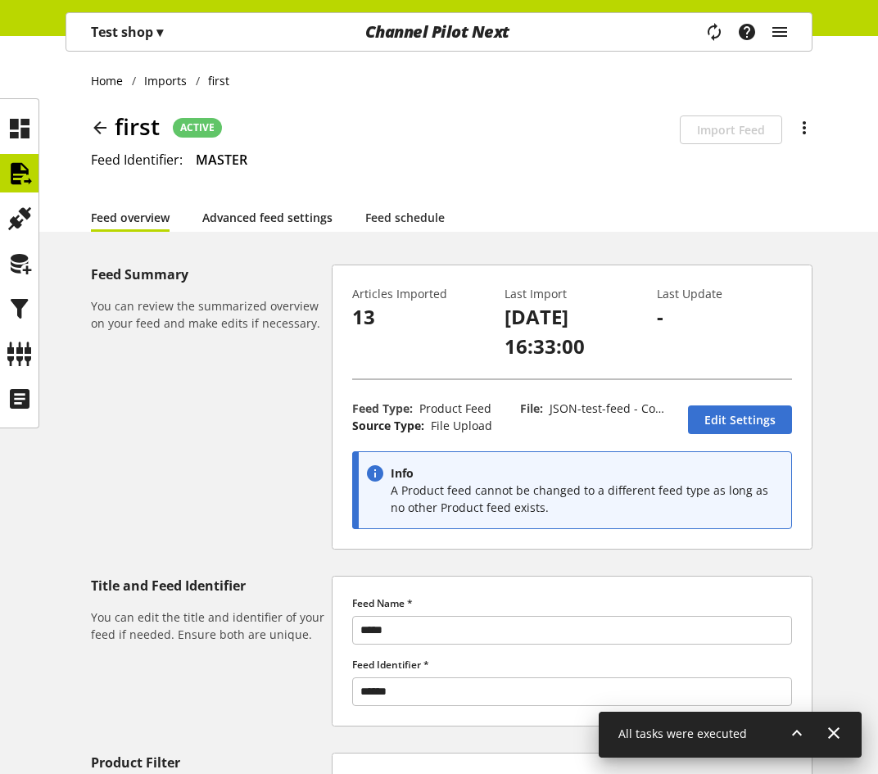
click at [249, 216] on link "Advanced feed settings" at bounding box center [267, 217] width 130 height 17
select select "********"
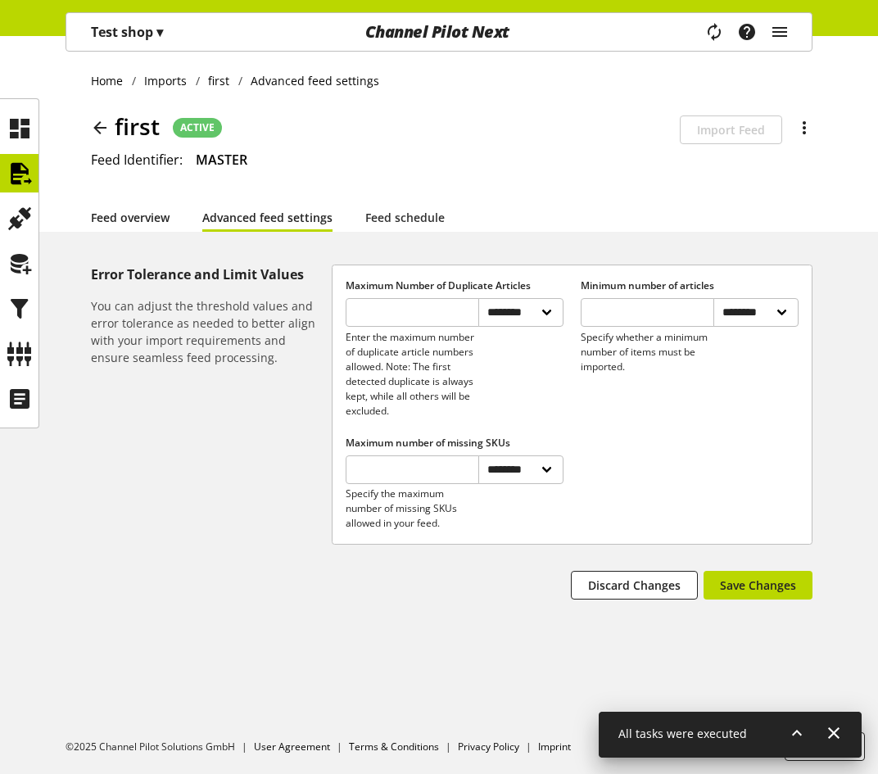
click at [121, 224] on link "Feed overview" at bounding box center [130, 217] width 79 height 17
